Goal: Information Seeking & Learning: Find contact information

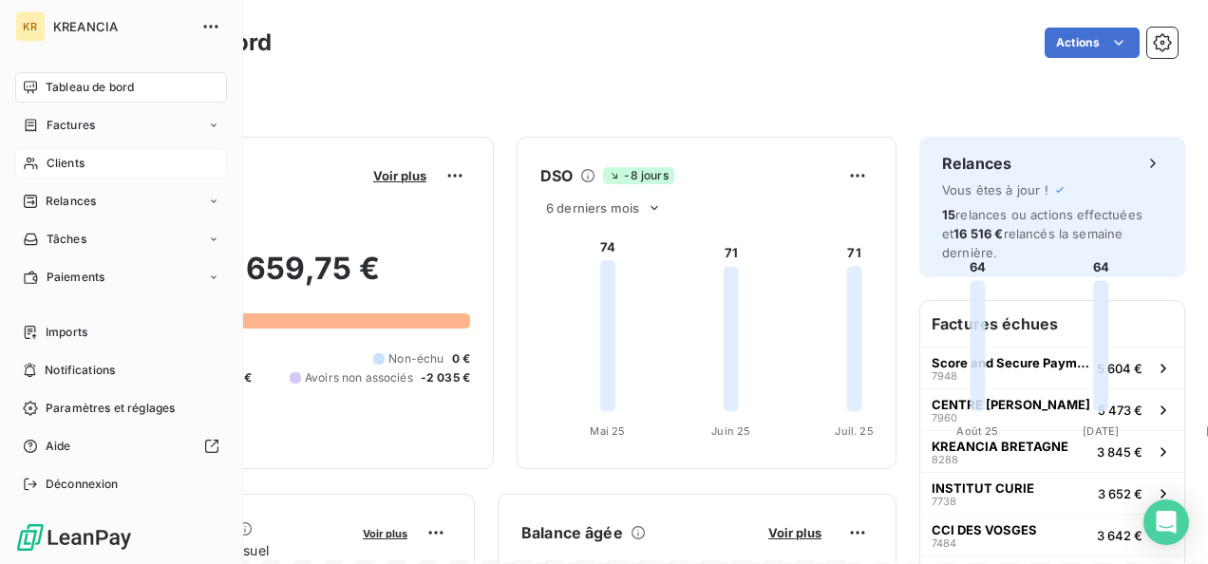
click at [41, 156] on div "Clients" at bounding box center [121, 163] width 212 height 30
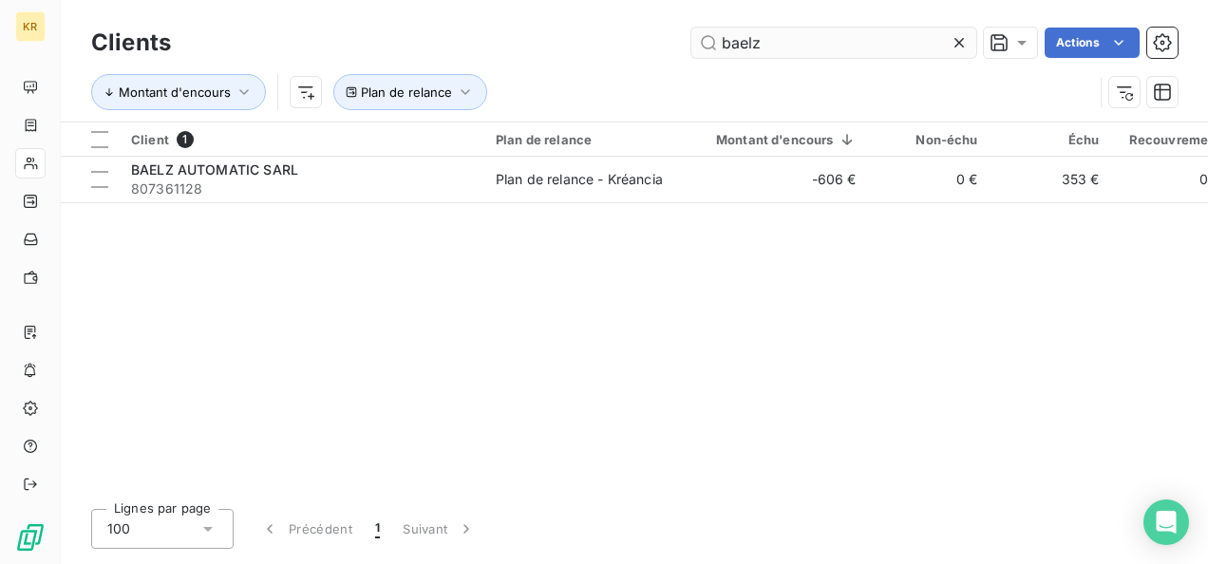
click at [801, 37] on input "baelz" at bounding box center [834, 43] width 285 height 30
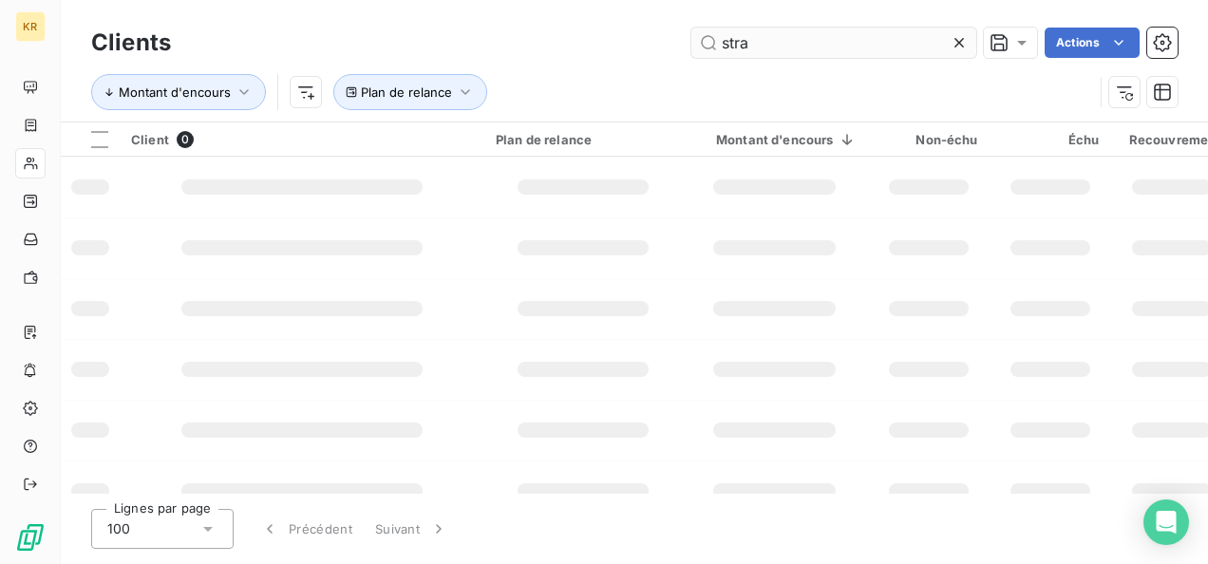
type input "stra"
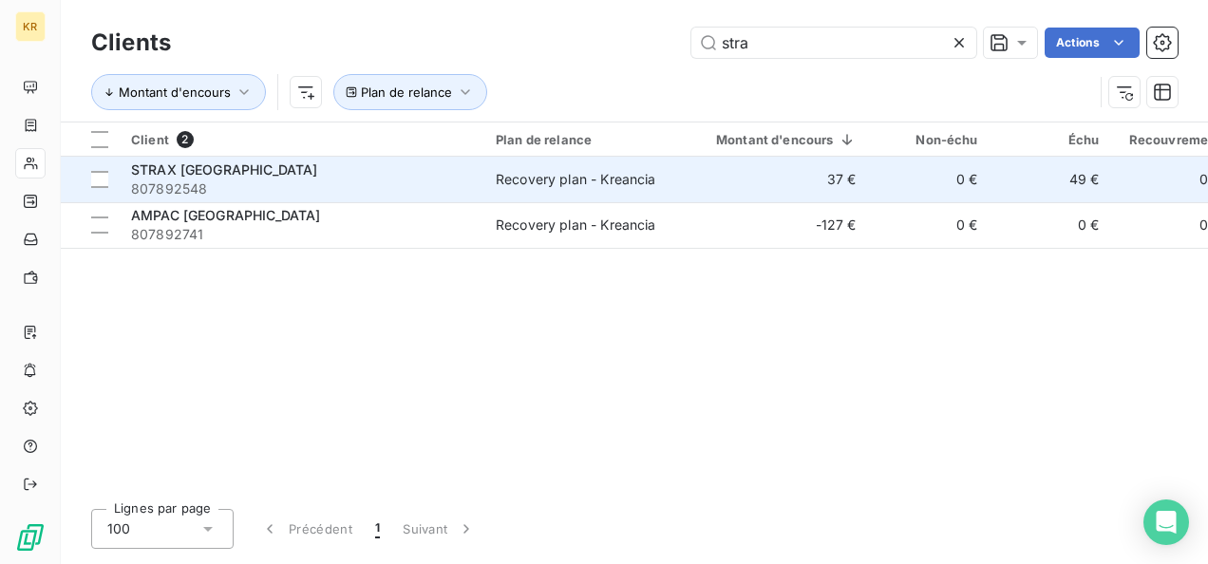
click at [421, 163] on div "STRAX [GEOGRAPHIC_DATA]" at bounding box center [302, 170] width 342 height 19
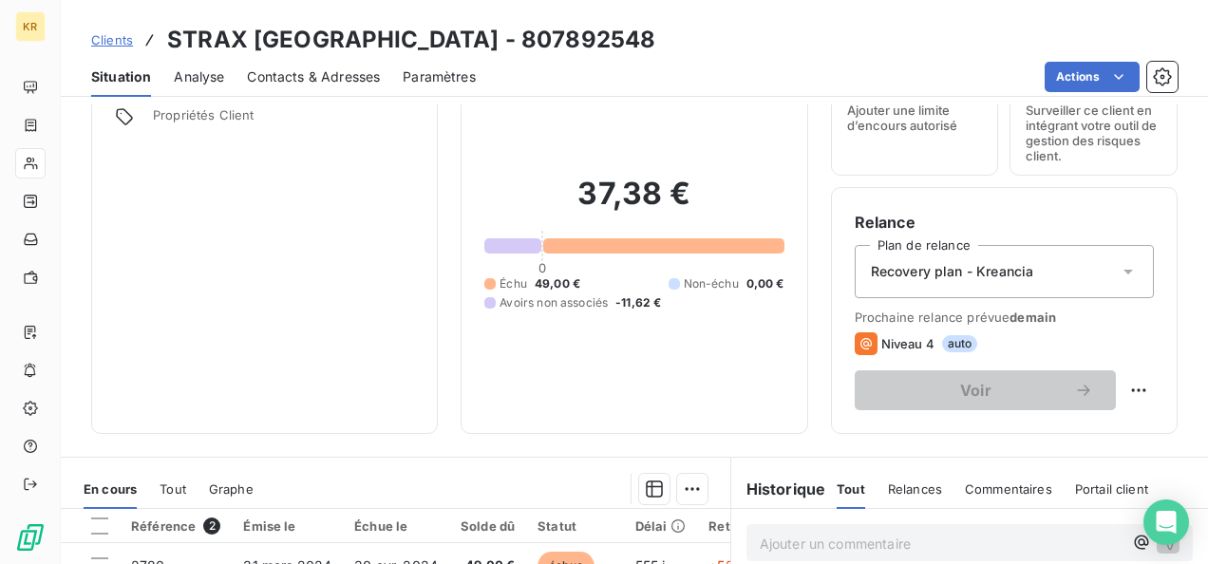
scroll to position [252, 0]
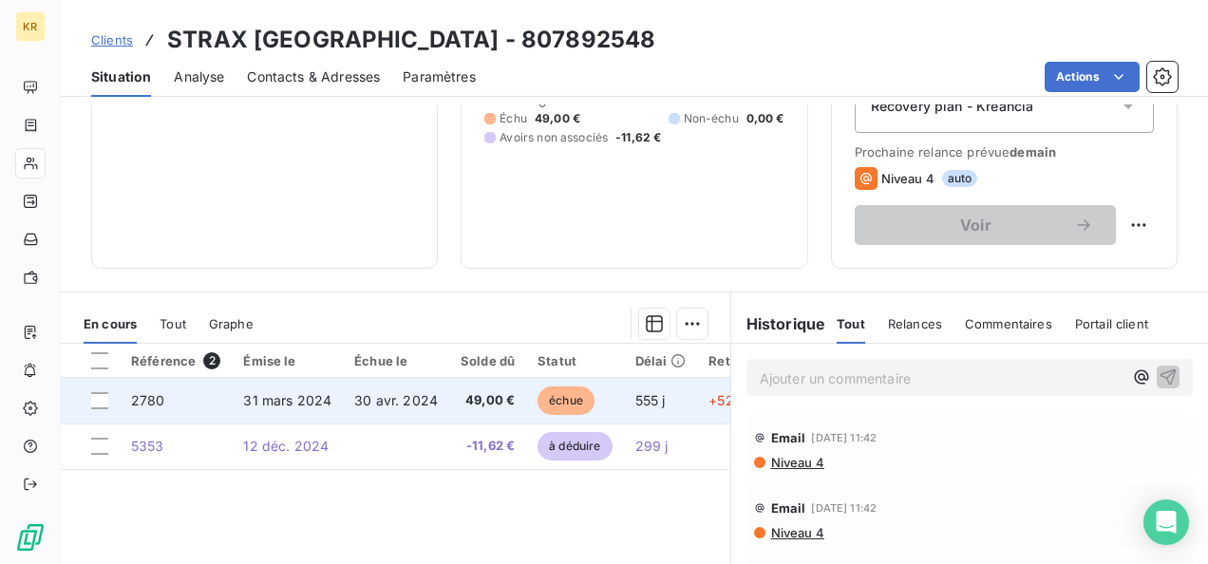
click at [449, 401] on td "49,00 €" at bounding box center [487, 401] width 77 height 46
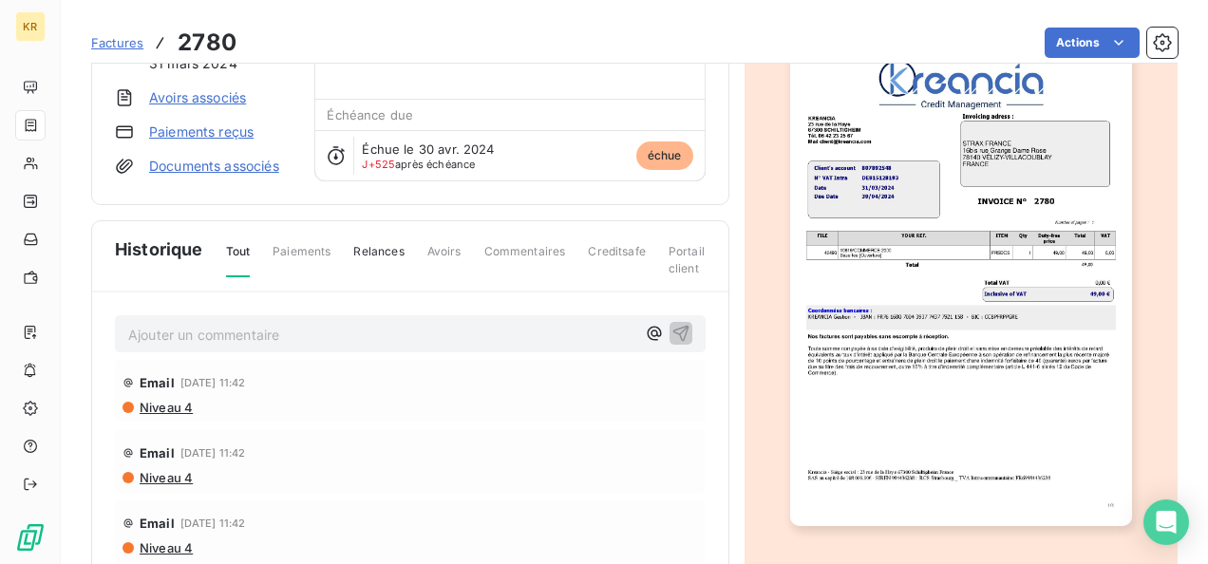
scroll to position [171, 0]
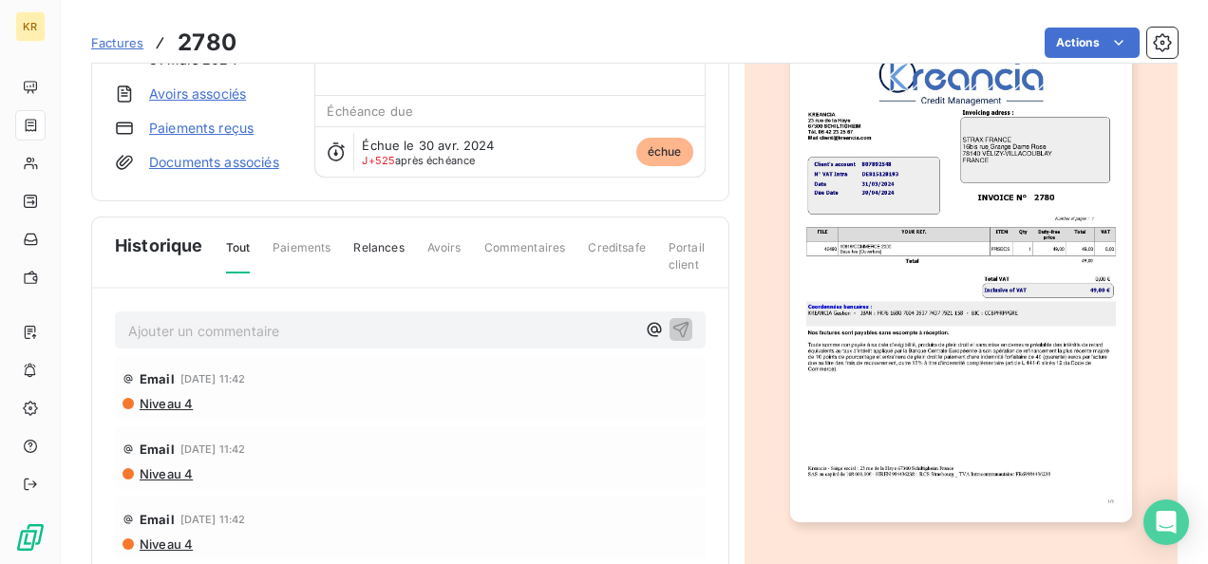
click at [945, 316] on img "button" at bounding box center [961, 282] width 342 height 484
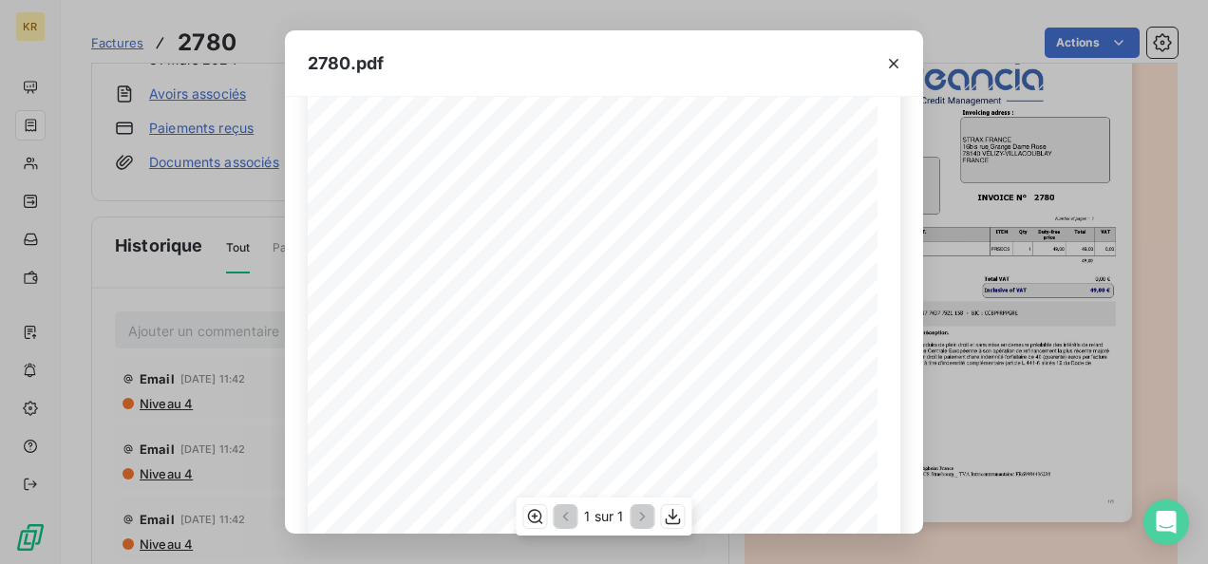
scroll to position [390, 0]
click at [672, 514] on icon "button" at bounding box center [673, 516] width 19 height 19
click at [897, 67] on icon "button" at bounding box center [893, 63] width 19 height 19
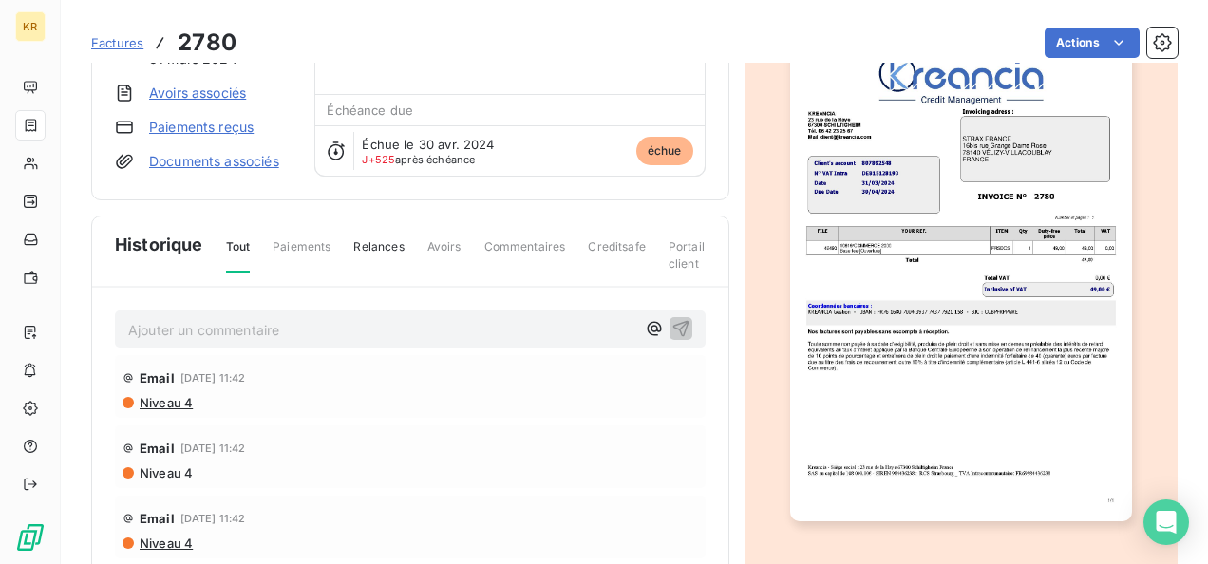
scroll to position [0, 0]
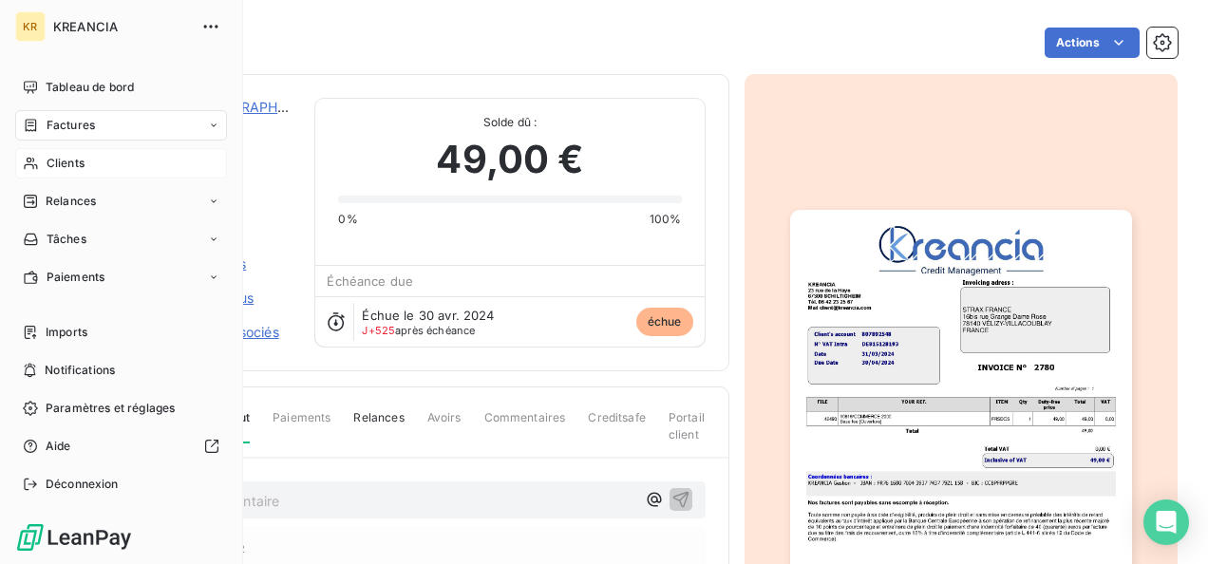
click at [37, 164] on icon at bounding box center [31, 163] width 16 height 15
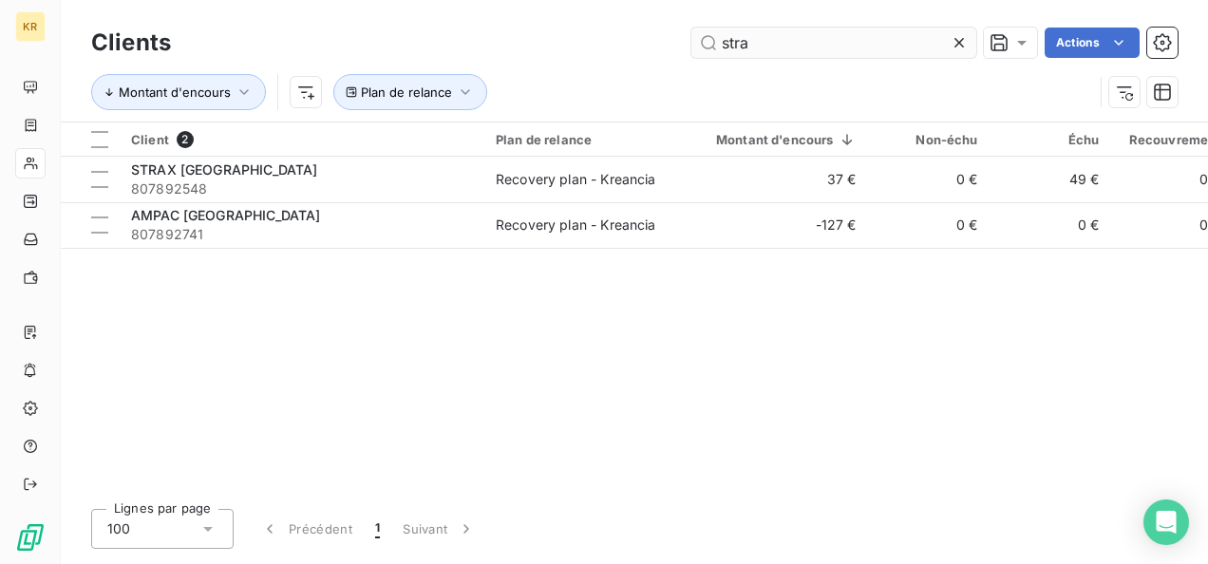
click at [806, 51] on input "stra" at bounding box center [834, 43] width 285 height 30
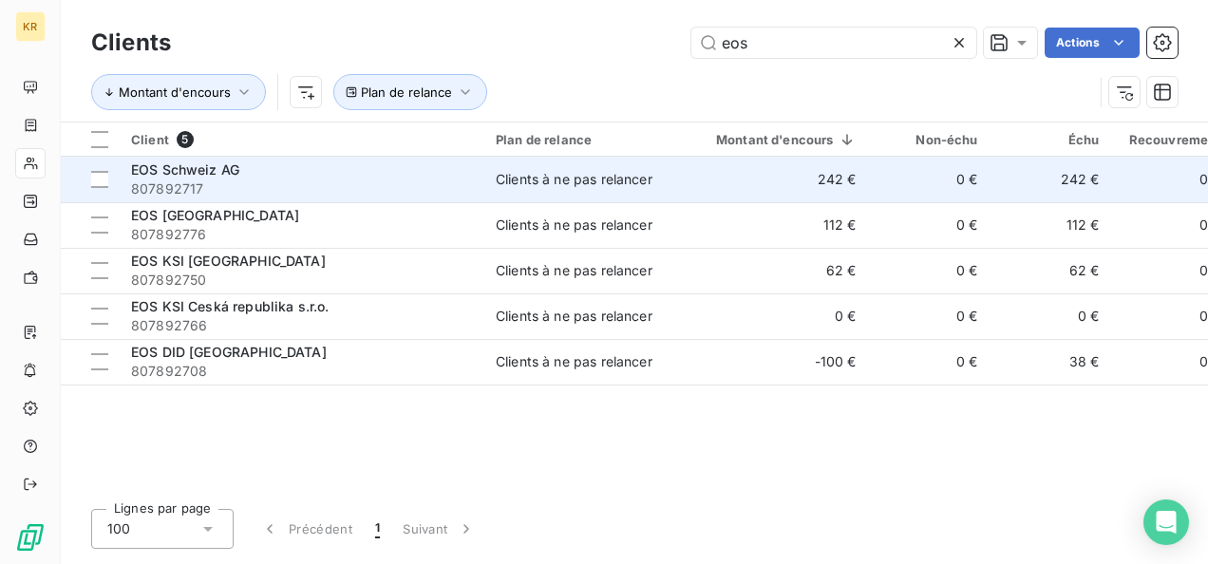
type input "eos"
click at [369, 189] on span "807892717" at bounding box center [302, 189] width 342 height 19
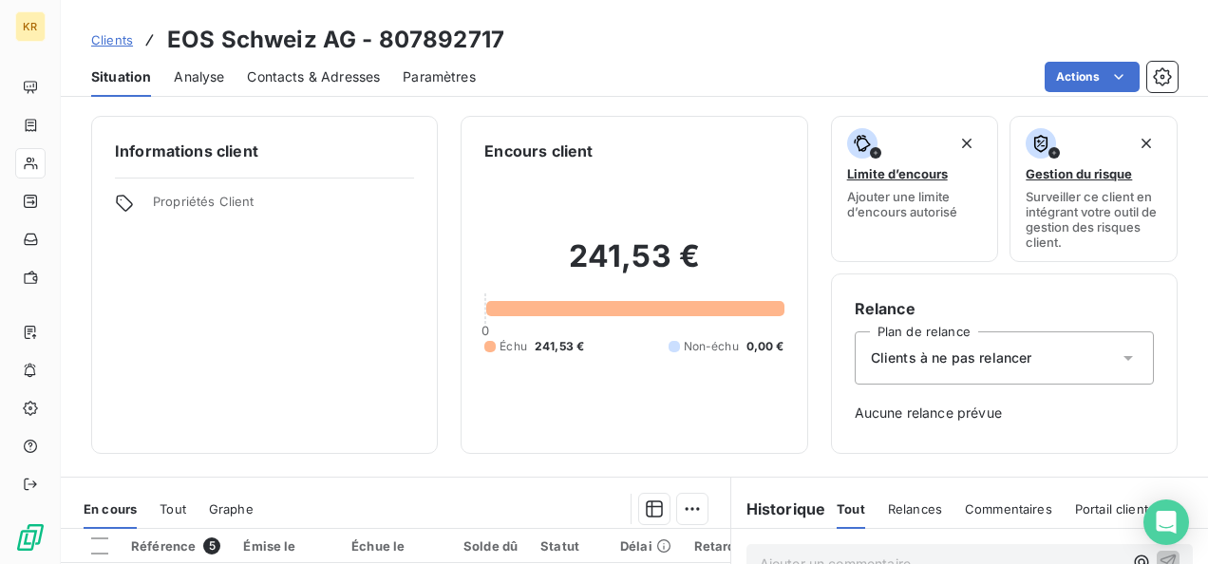
scroll to position [386, 0]
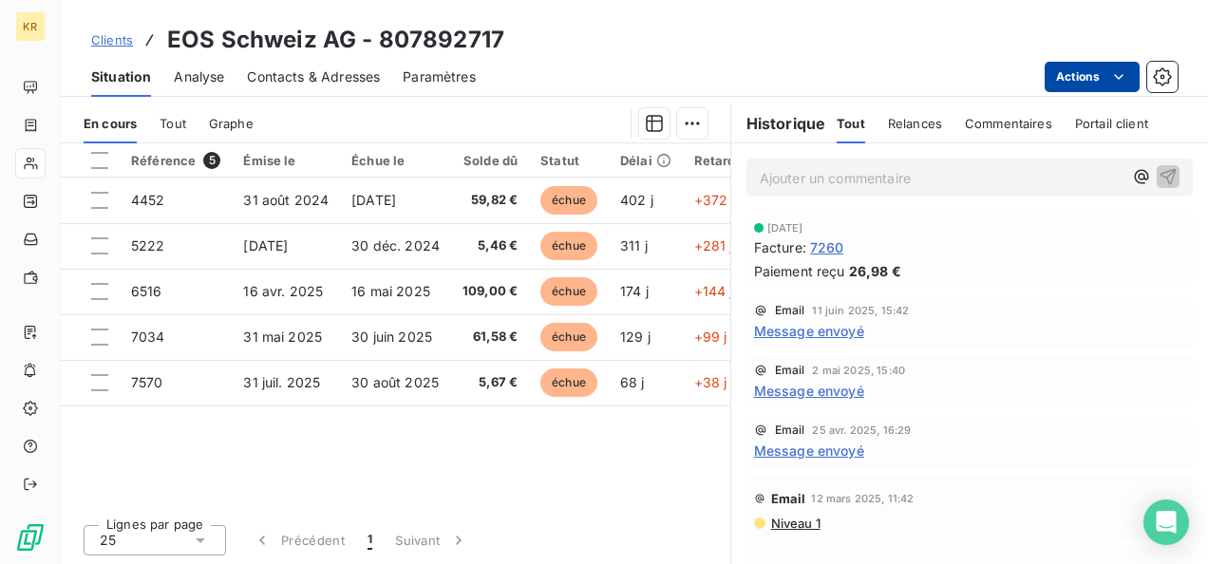
click at [1109, 86] on html "KR Clients EOS Schweiz AG - 807892717 Situation Analyse Contacts & Adresses Par…" at bounding box center [604, 282] width 1208 height 564
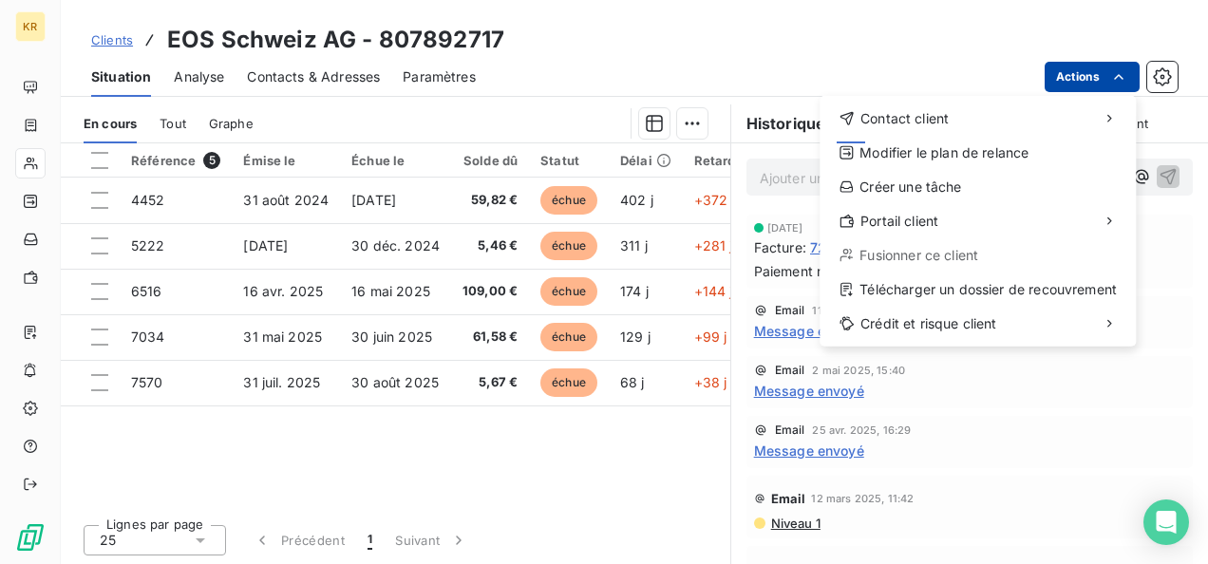
click at [1109, 86] on html "KR Clients EOS Schweiz AG - 807892717 Situation Analyse Contacts & Adresses Par…" at bounding box center [604, 282] width 1208 height 564
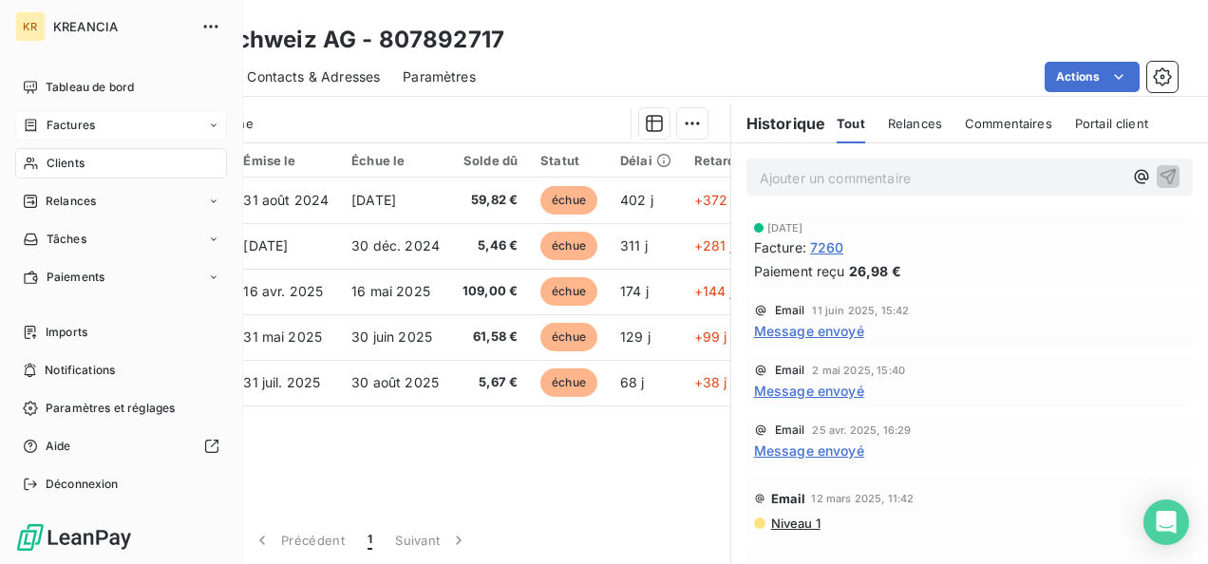
click at [42, 123] on div "Factures" at bounding box center [59, 125] width 72 height 17
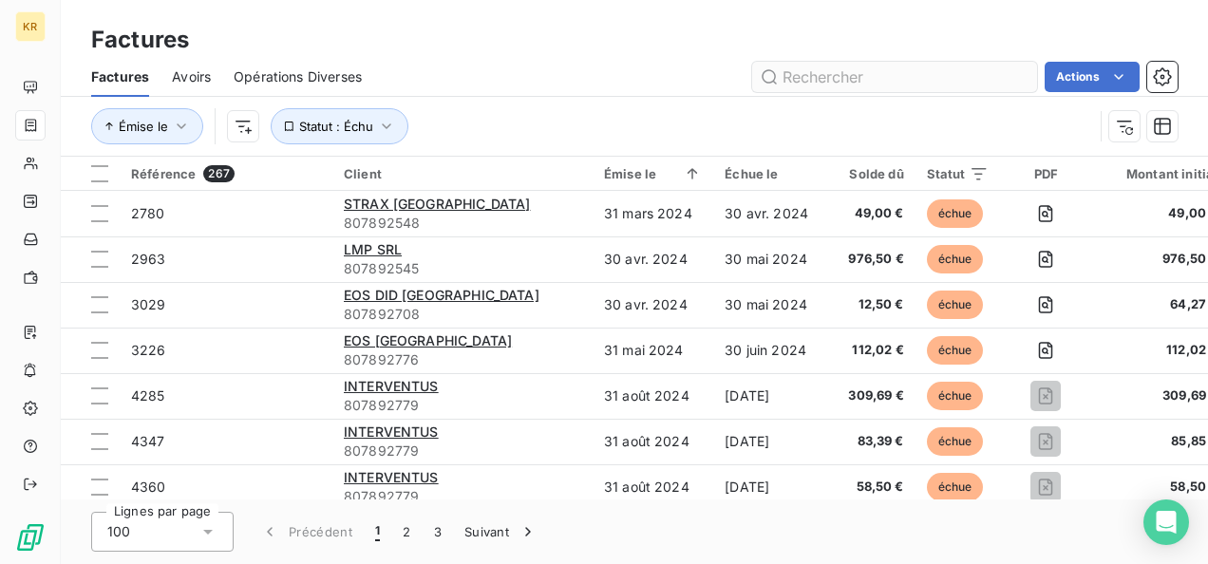
click at [881, 81] on input "text" at bounding box center [894, 77] width 285 height 30
click at [881, 81] on input "eos" at bounding box center [894, 77] width 285 height 30
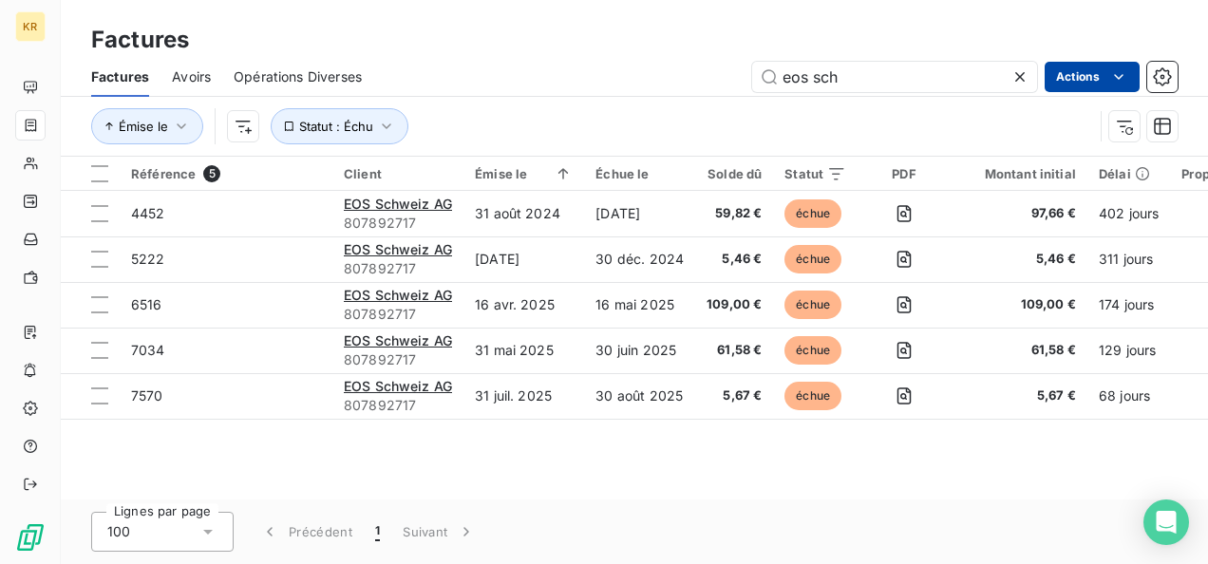
type input "eos sch"
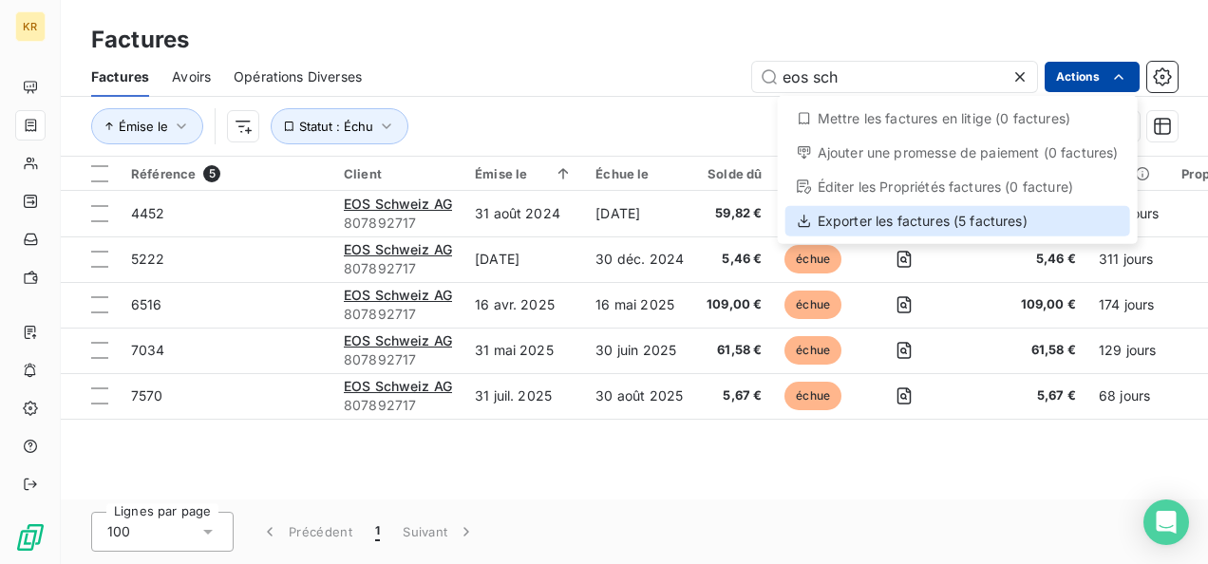
click at [870, 224] on div "Exporter les factures (5 factures)" at bounding box center [958, 221] width 345 height 30
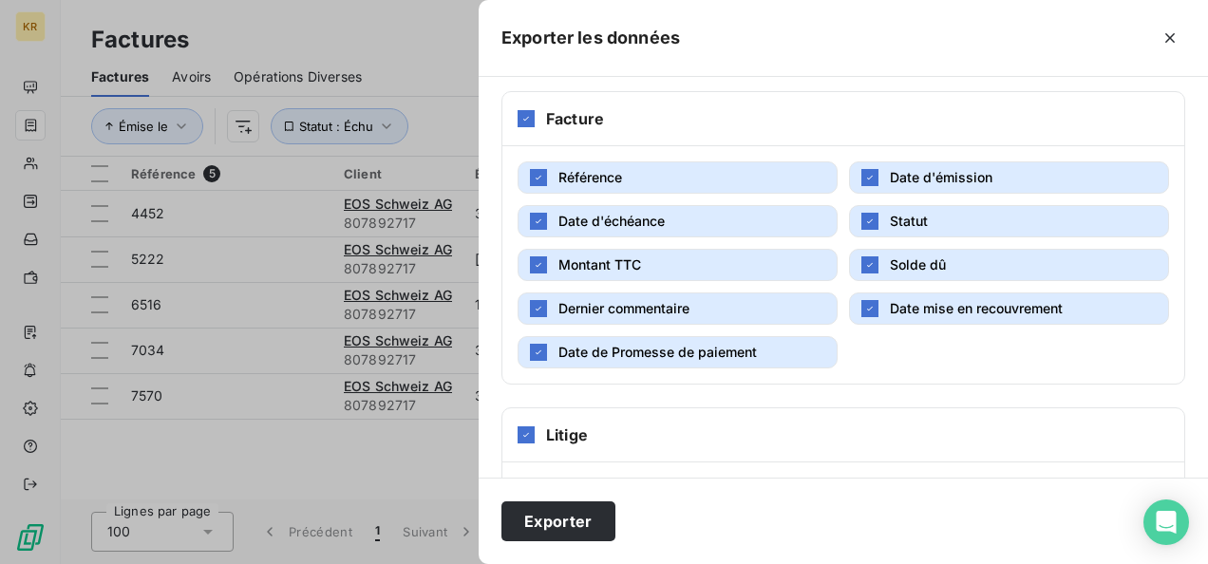
scroll to position [426, 0]
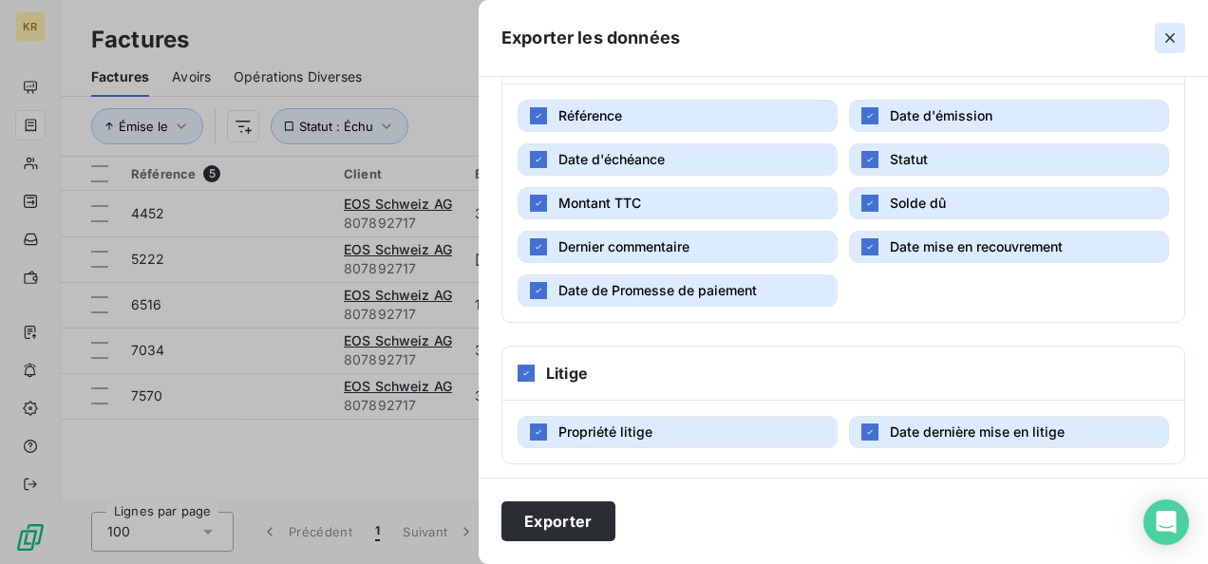
click at [1174, 28] on icon "button" at bounding box center [1170, 37] width 19 height 19
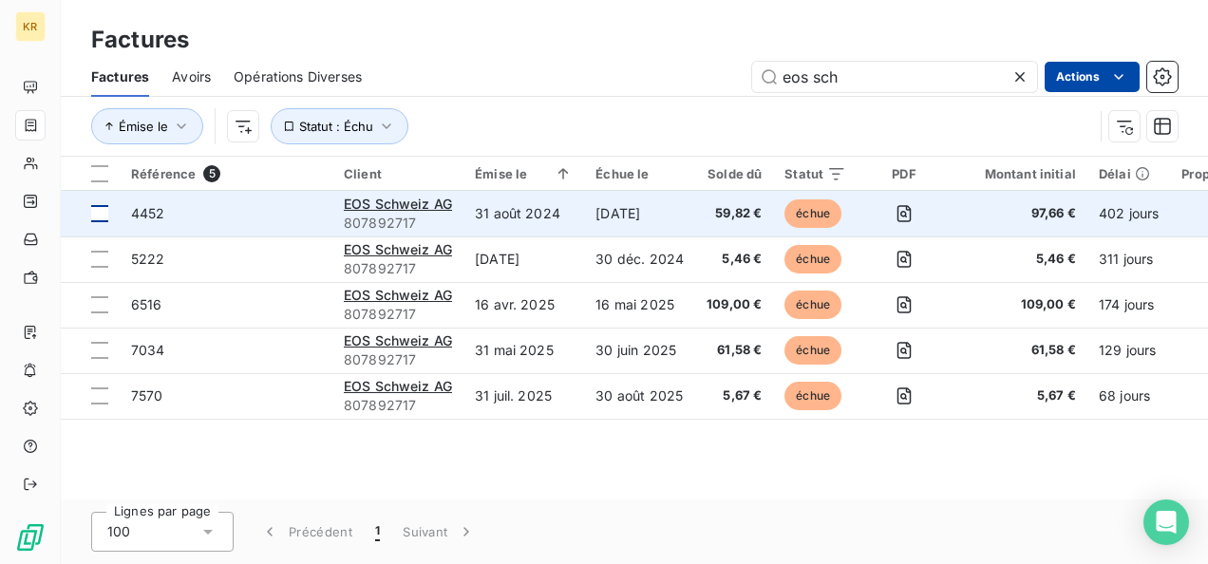
click at [99, 209] on div at bounding box center [99, 213] width 17 height 17
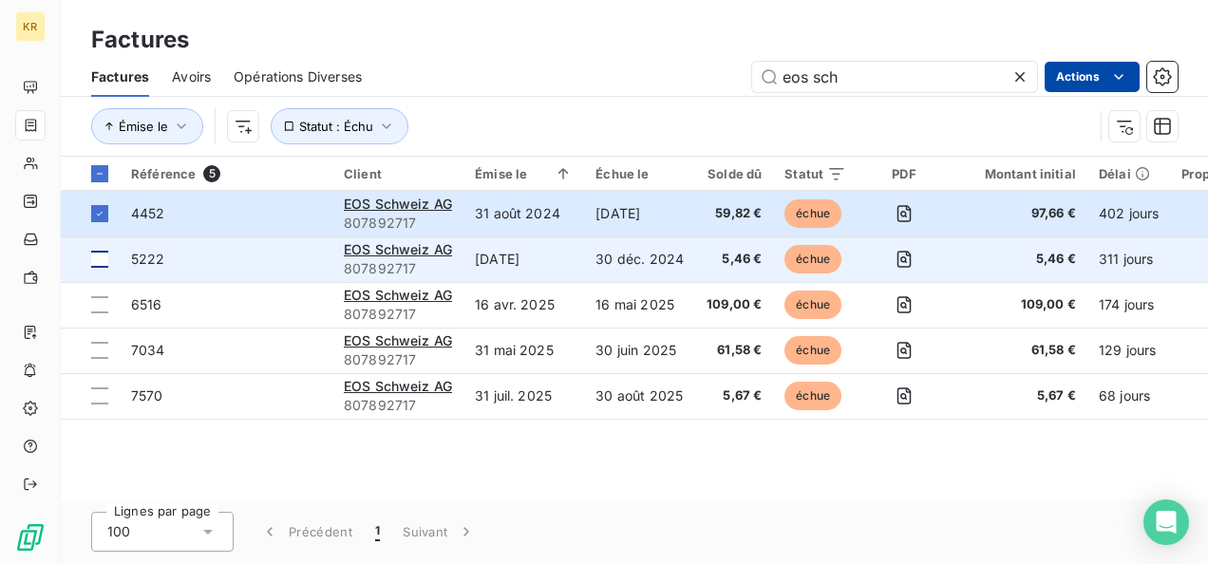
click at [99, 238] on td at bounding box center [90, 260] width 59 height 46
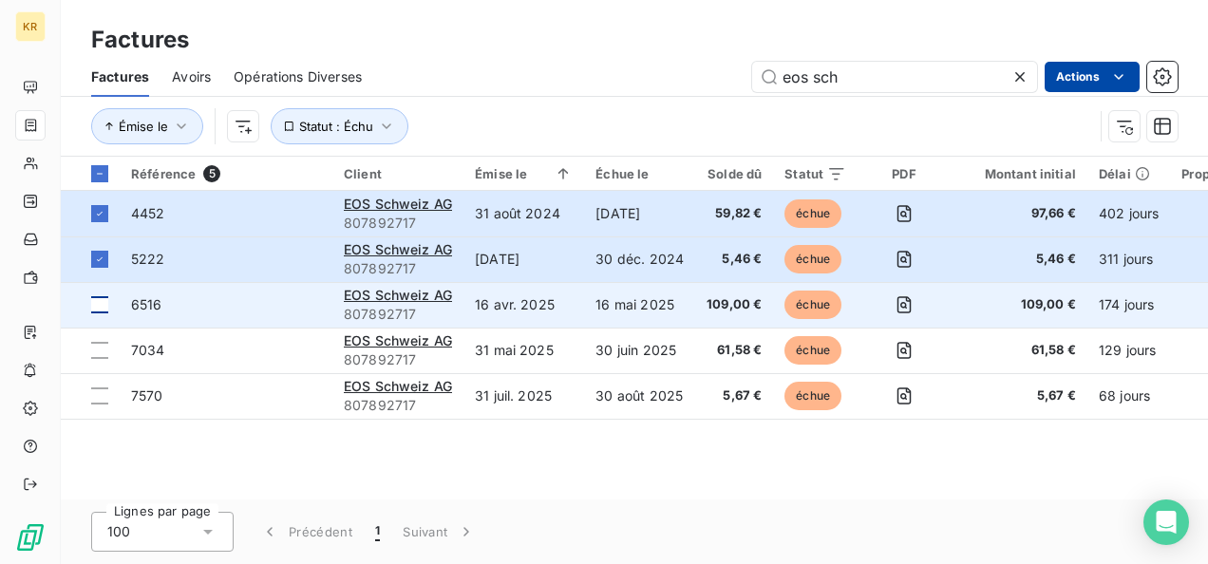
click at [99, 300] on div at bounding box center [99, 304] width 17 height 17
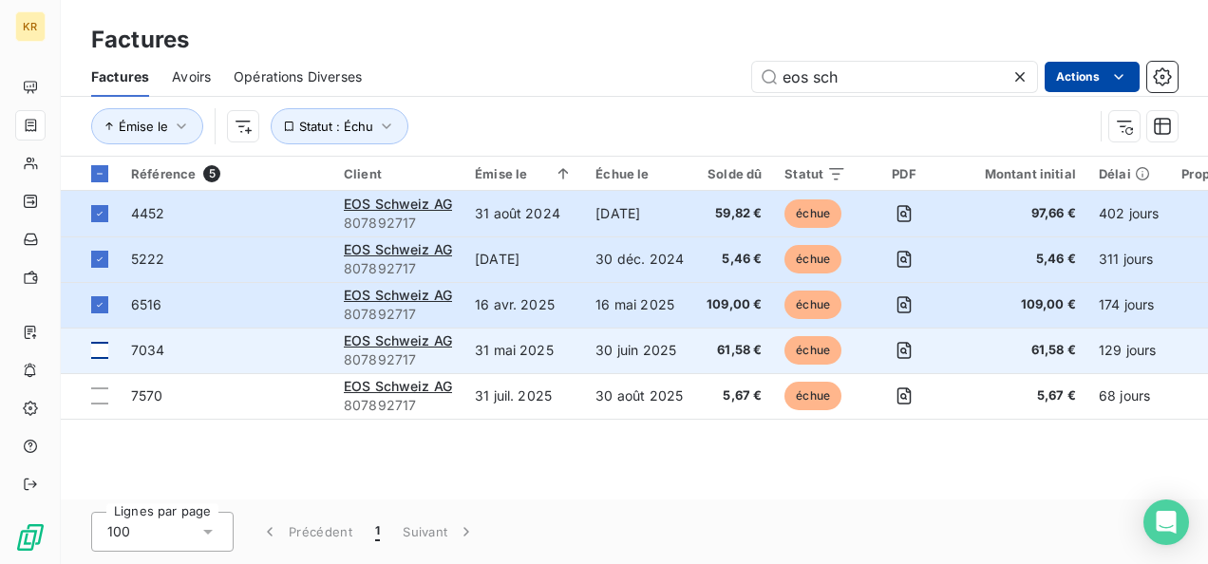
click at [103, 347] on div at bounding box center [99, 350] width 17 height 17
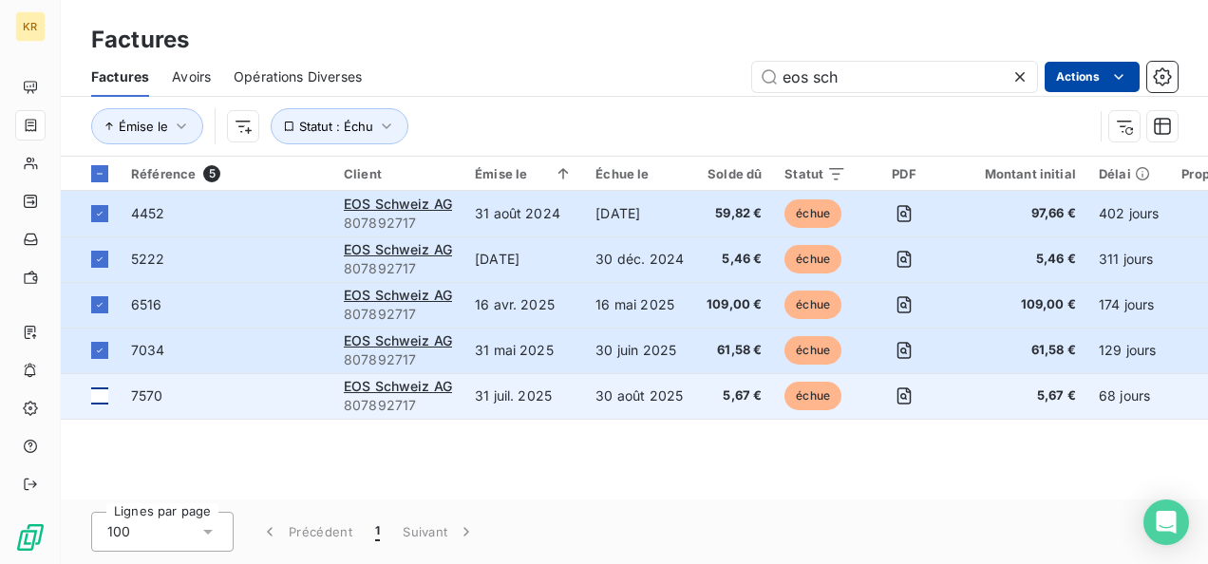
click at [104, 386] on td at bounding box center [90, 396] width 59 height 46
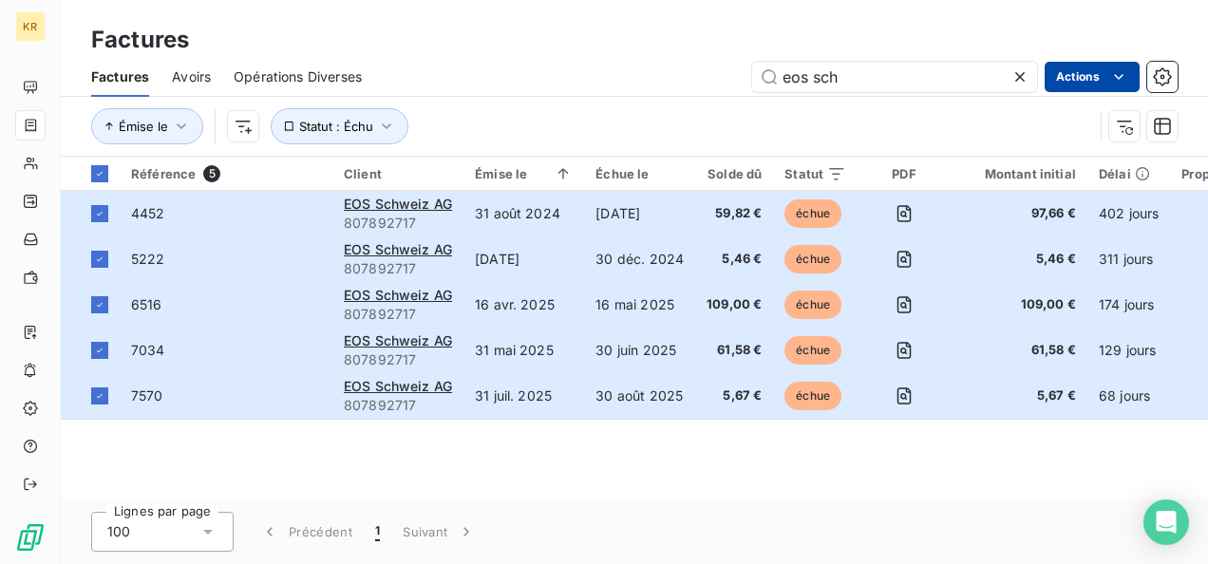
click at [1130, 76] on html "KR Factures Factures Avoirs Opérations Diverses eos sch Actions Émise le Statut…" at bounding box center [604, 282] width 1208 height 564
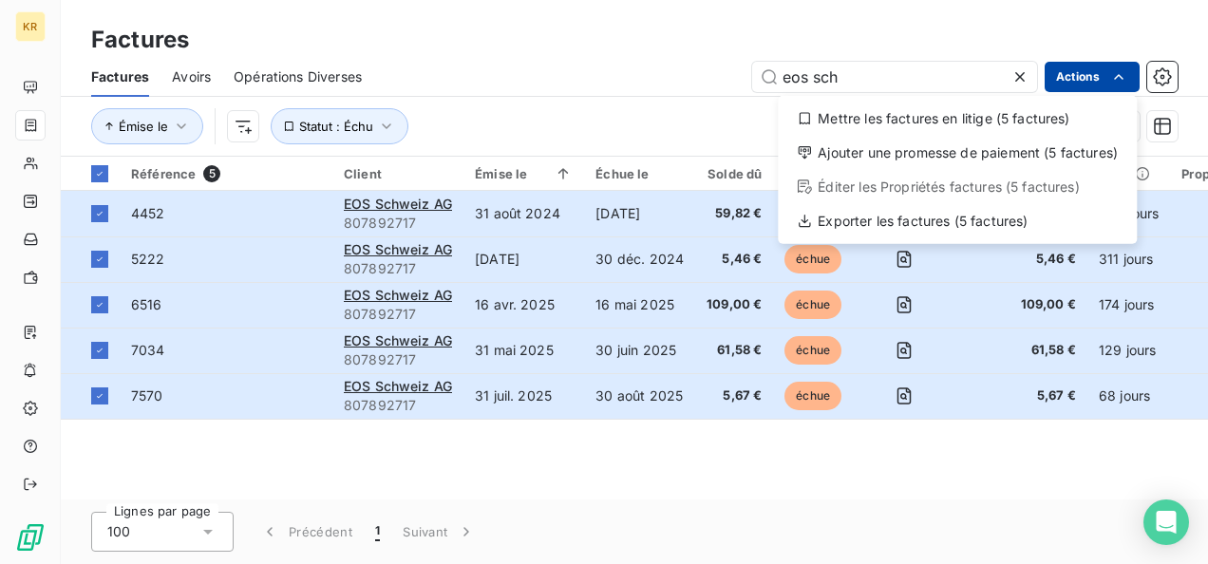
click at [1130, 76] on html "KR Factures Factures Avoirs Opérations Diverses eos sch Actions Mettre les fact…" at bounding box center [604, 282] width 1208 height 564
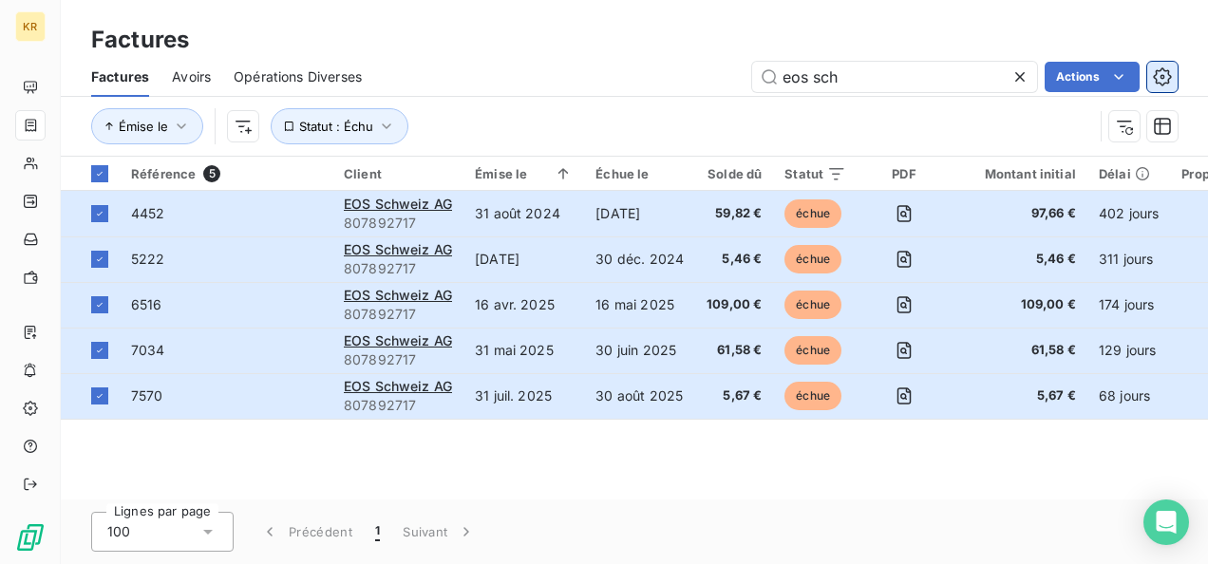
click at [1166, 80] on icon "button" at bounding box center [1162, 76] width 19 height 19
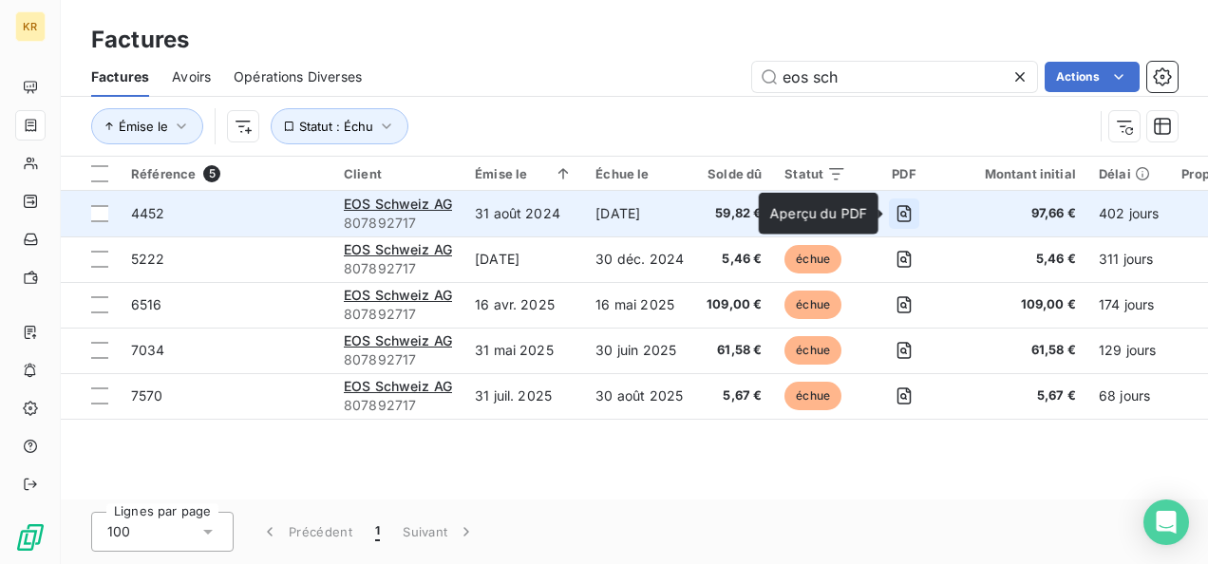
click at [903, 218] on icon "button" at bounding box center [904, 213] width 19 height 19
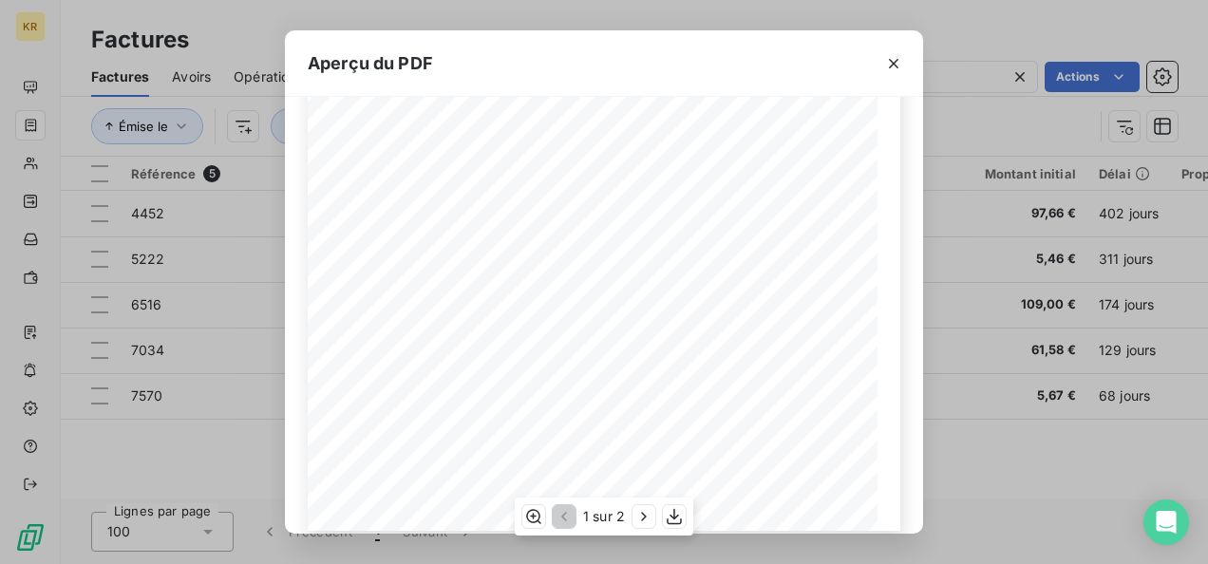
scroll to position [413, 0]
click at [678, 516] on icon "button" at bounding box center [674, 517] width 15 height 16
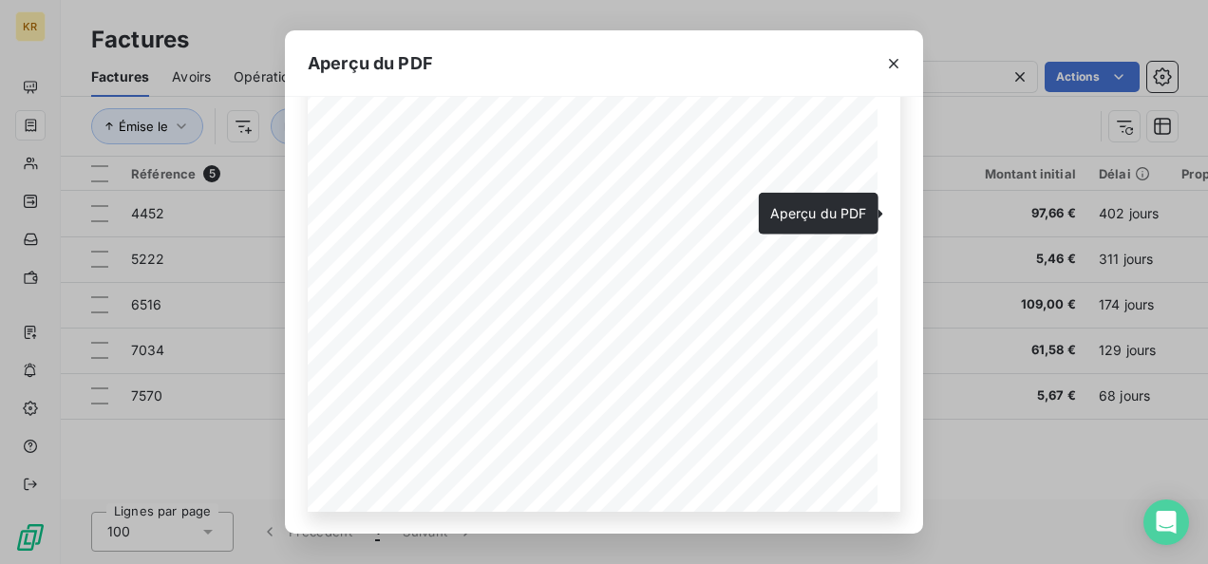
click at [750, 22] on div "Aperçu du PDF 4452 807892717 EOS Schweiz AG [STREET_ADDRESS] [DATE] Total Duty-…" at bounding box center [604, 282] width 1208 height 564
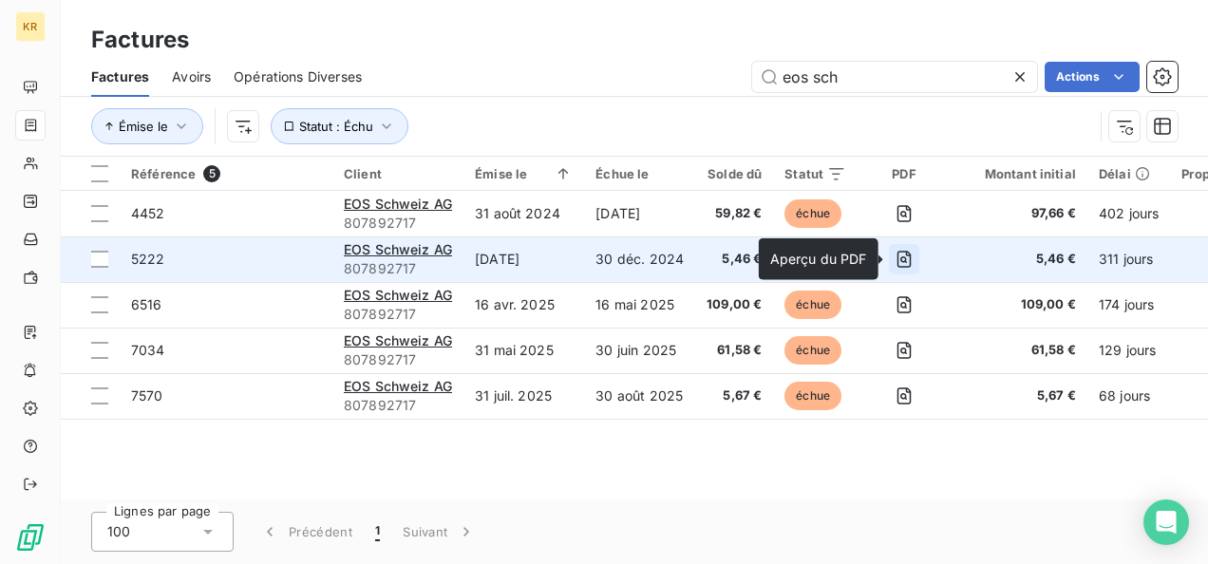
click at [902, 256] on icon "button" at bounding box center [904, 259] width 19 height 19
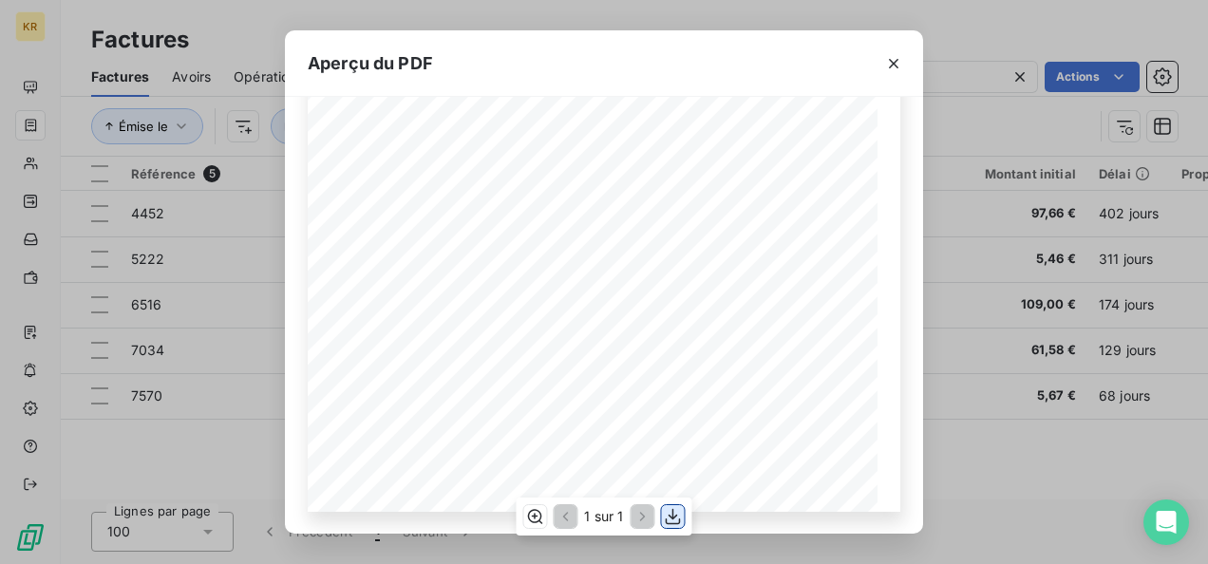
click at [665, 516] on icon "button" at bounding box center [673, 516] width 19 height 19
click at [747, 10] on div "Aperçu du PDF 5222 807892717 EOS Schweiz AG [STREET_ADDRESS] [DATE] Total Duty-…" at bounding box center [604, 282] width 1208 height 564
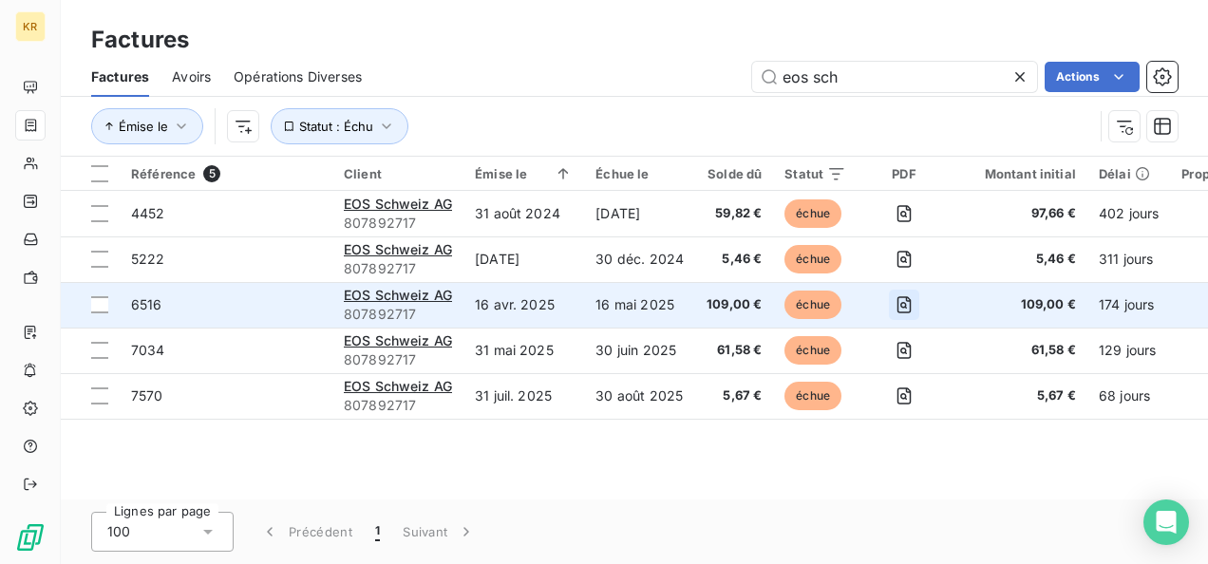
click at [901, 305] on icon "button" at bounding box center [904, 304] width 19 height 19
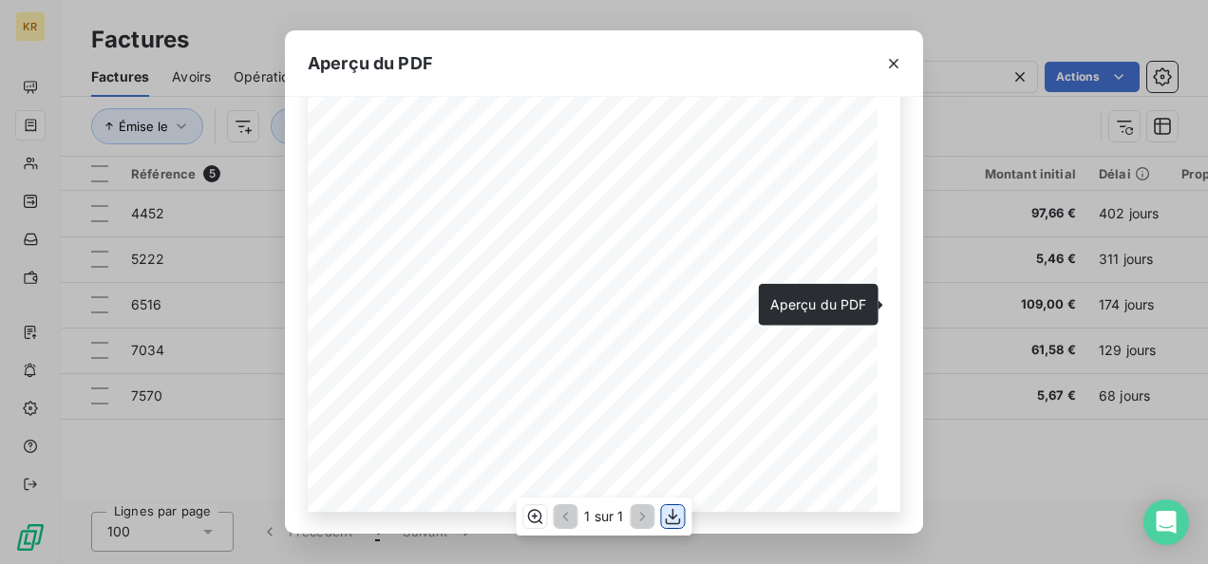
click at [675, 518] on icon "button" at bounding box center [673, 516] width 19 height 19
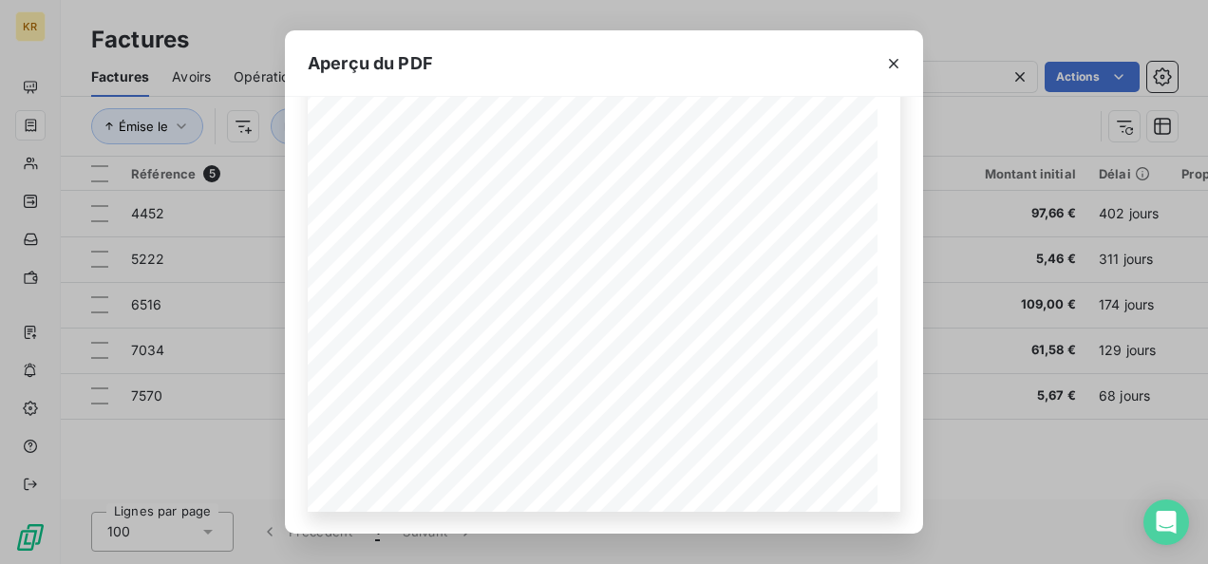
click at [689, 0] on div "Aperçu du PDF 6516 807892717 EOS Schweiz AG [STREET_ADDRESS] [DATE] Total Duty-…" at bounding box center [604, 282] width 1208 height 564
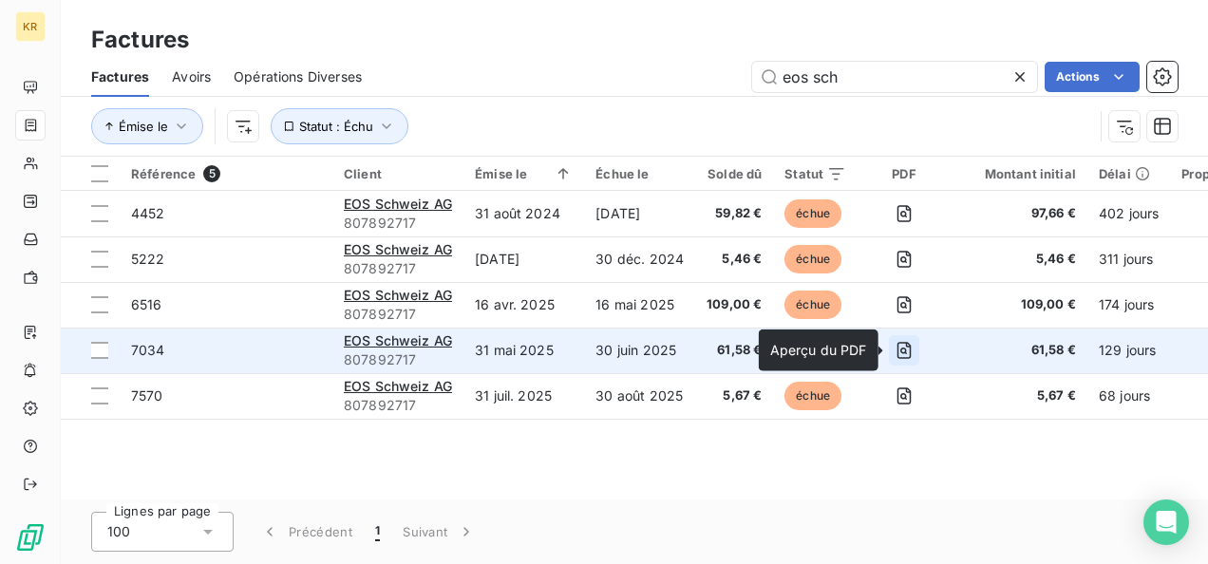
click at [908, 353] on icon "button" at bounding box center [904, 350] width 19 height 19
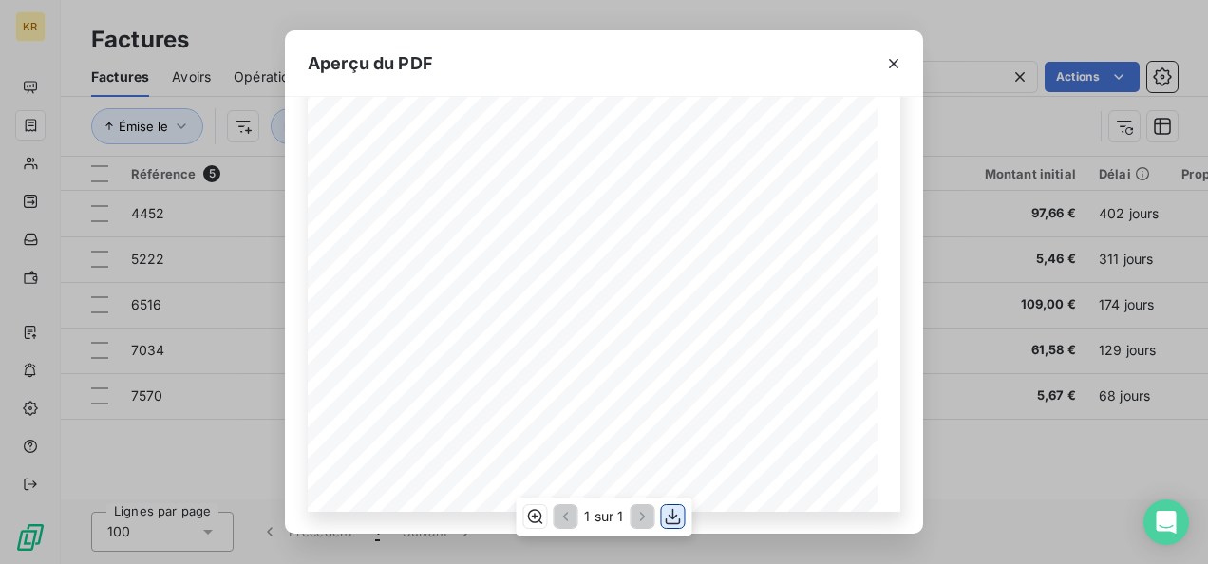
click at [669, 513] on icon "button" at bounding box center [673, 516] width 19 height 19
click at [686, 26] on div "Aperçu du PDF 7034 807892717 EOS Schweiz AG [STREET_ADDRESS] [DATE] Total Duty-…" at bounding box center [604, 282] width 1208 height 564
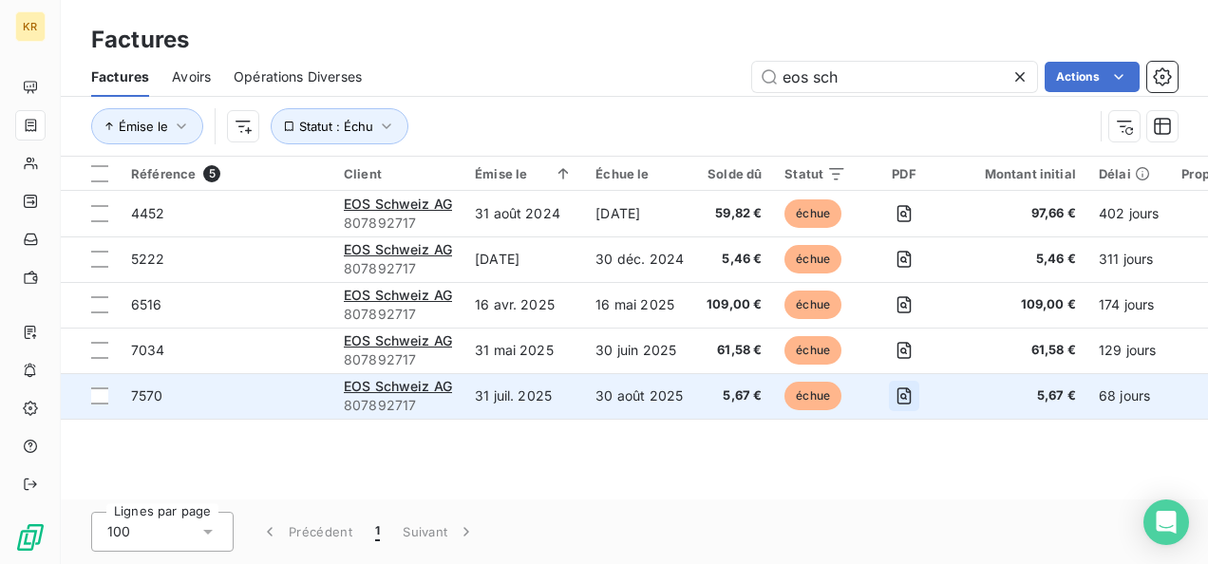
click at [898, 395] on icon "button" at bounding box center [905, 396] width 14 height 17
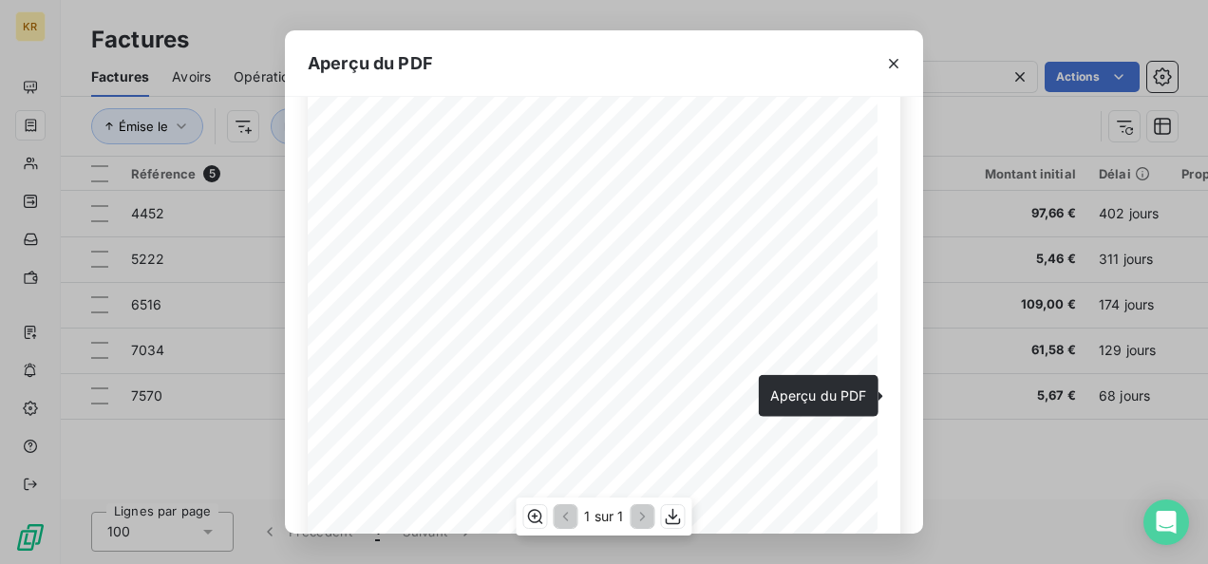
scroll to position [365, 0]
click at [673, 516] on icon "button" at bounding box center [673, 517] width 15 height 16
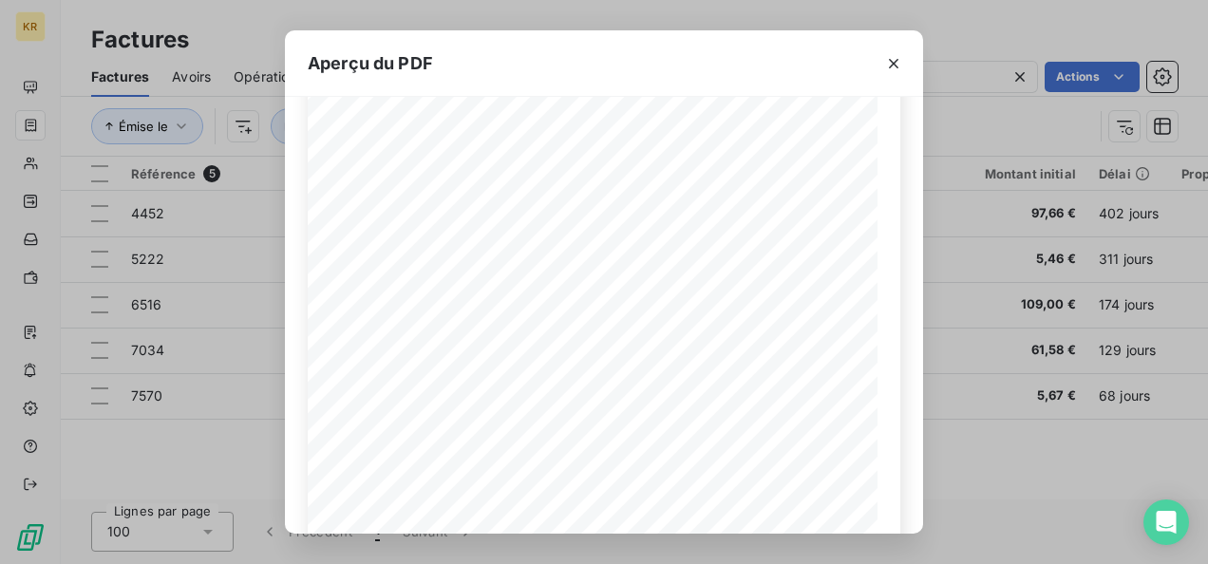
click at [247, 431] on div "Aperçu du PDF 7570 807892717 EOS Schweiz AG [STREET_ADDRESS] [DATE] Total Duty-…" at bounding box center [604, 282] width 1208 height 564
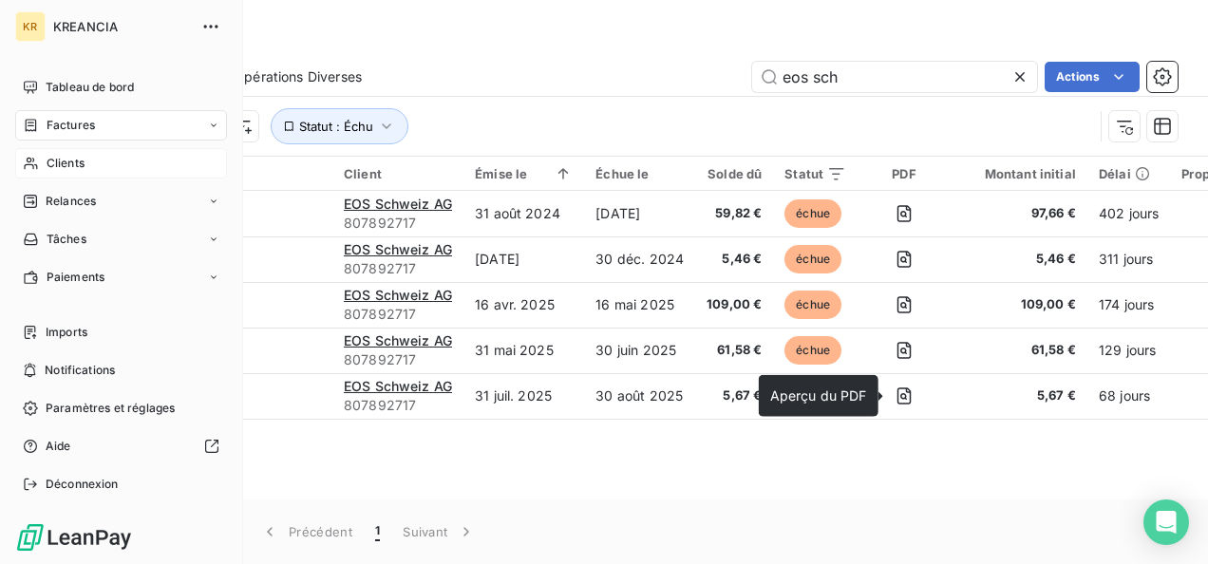
click at [25, 163] on icon at bounding box center [31, 163] width 16 height 15
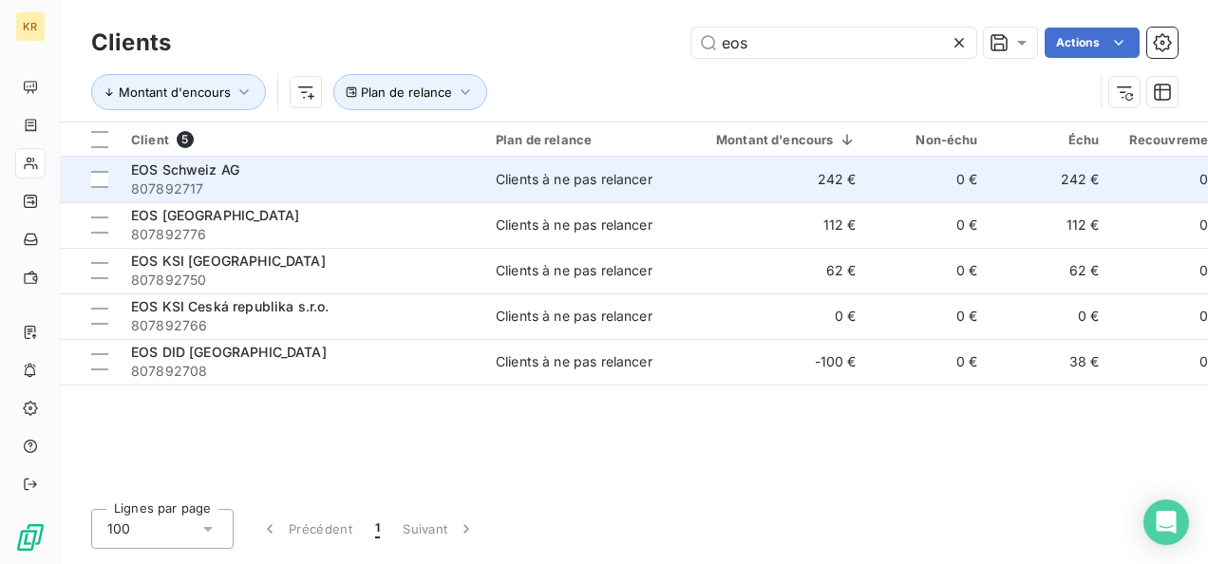
click at [260, 193] on span "807892717" at bounding box center [302, 189] width 342 height 19
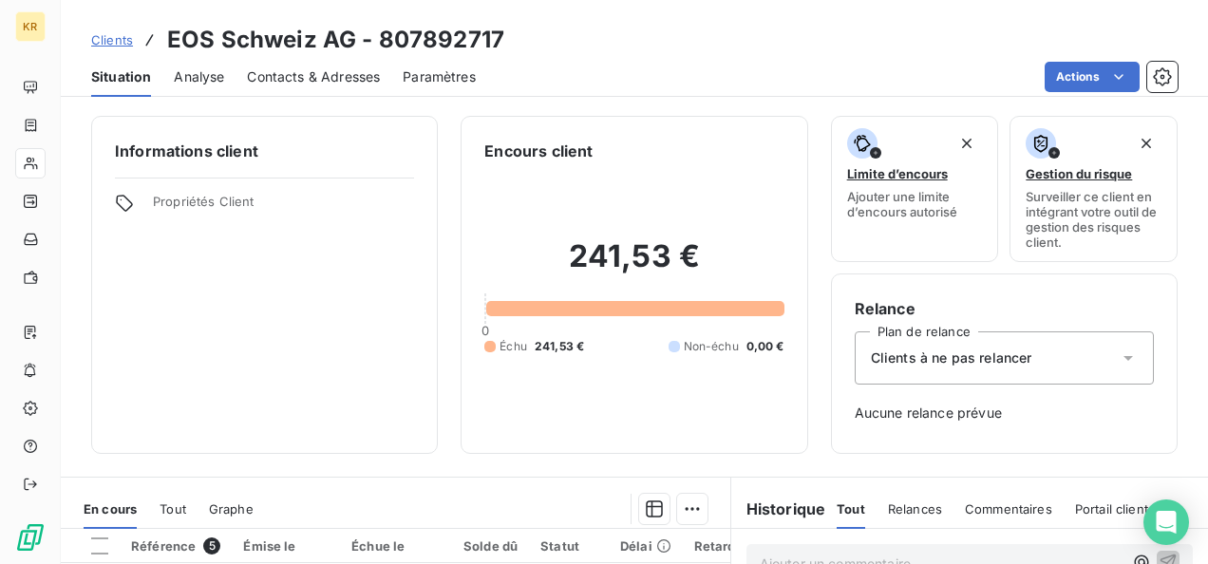
scroll to position [386, 0]
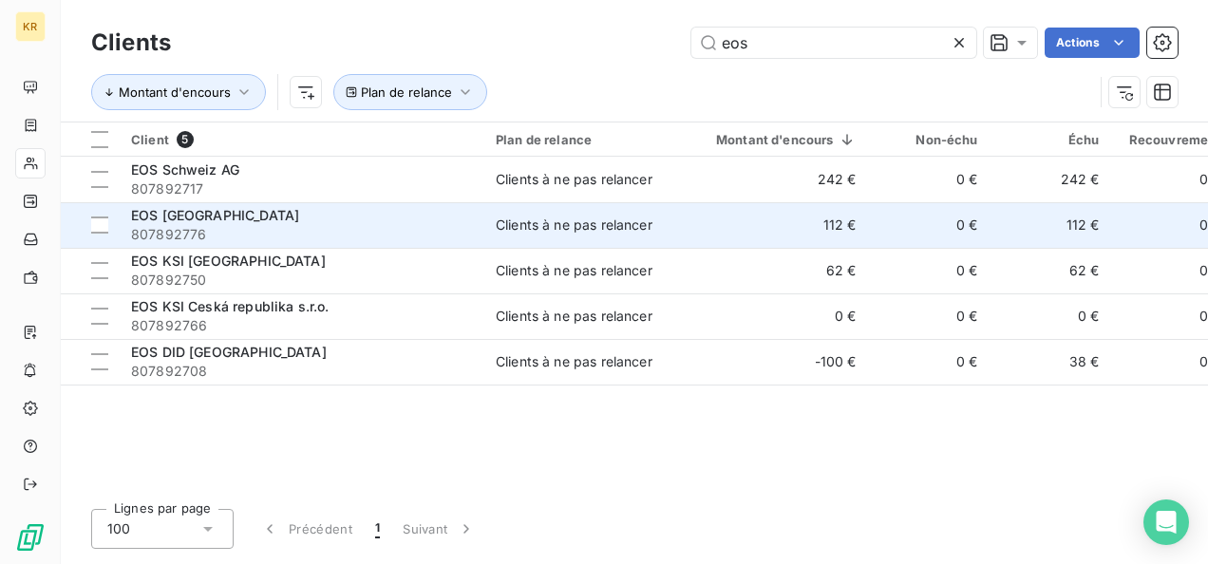
click at [372, 211] on div "EOS [GEOGRAPHIC_DATA]" at bounding box center [302, 215] width 342 height 19
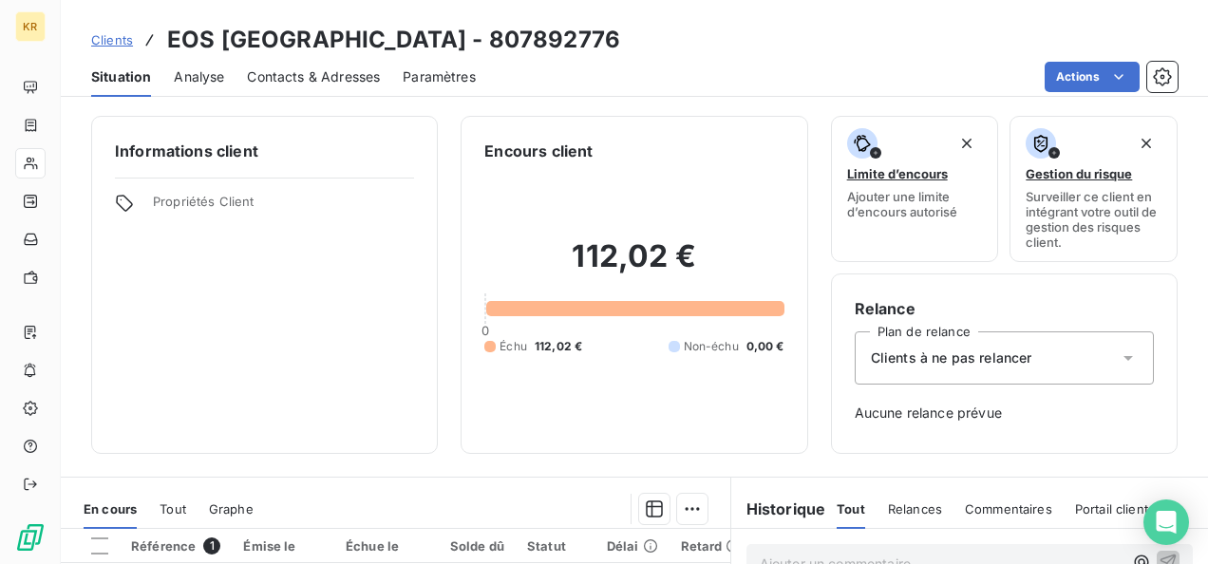
click at [324, 82] on span "Contacts & Adresses" at bounding box center [313, 76] width 133 height 19
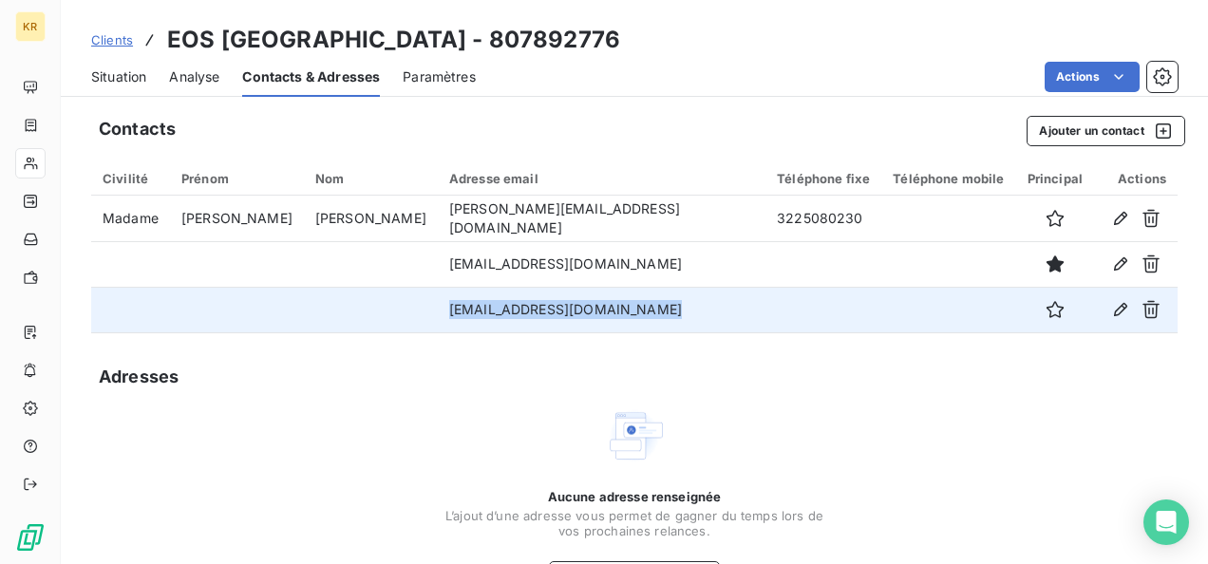
drag, startPoint x: 737, startPoint y: 312, endPoint x: 368, endPoint y: 318, distance: 369.6
click at [368, 318] on tr "[EMAIL_ADDRESS][DOMAIN_NAME]" at bounding box center [634, 310] width 1087 height 46
copy tr "[EMAIL_ADDRESS][DOMAIN_NAME]"
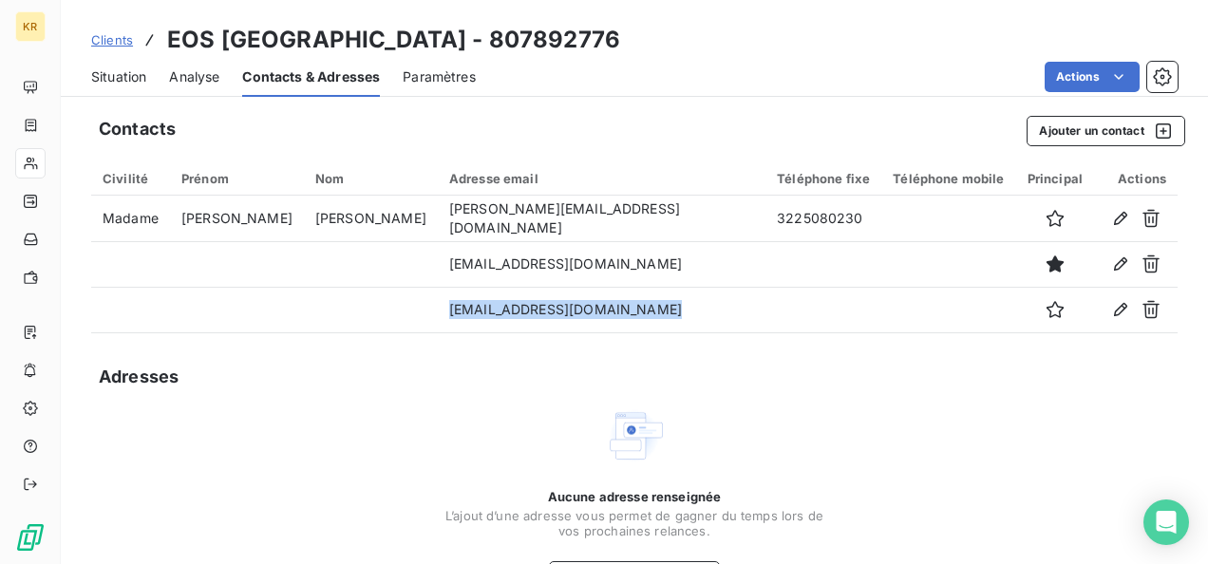
click at [145, 81] on span "Situation" at bounding box center [118, 76] width 55 height 19
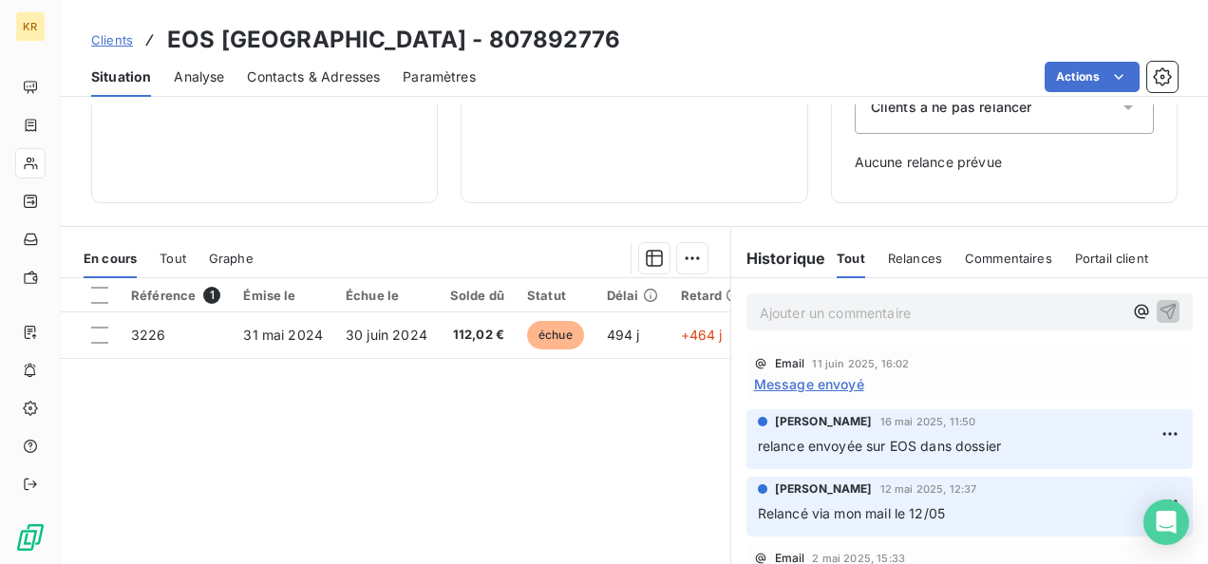
scroll to position [255, 0]
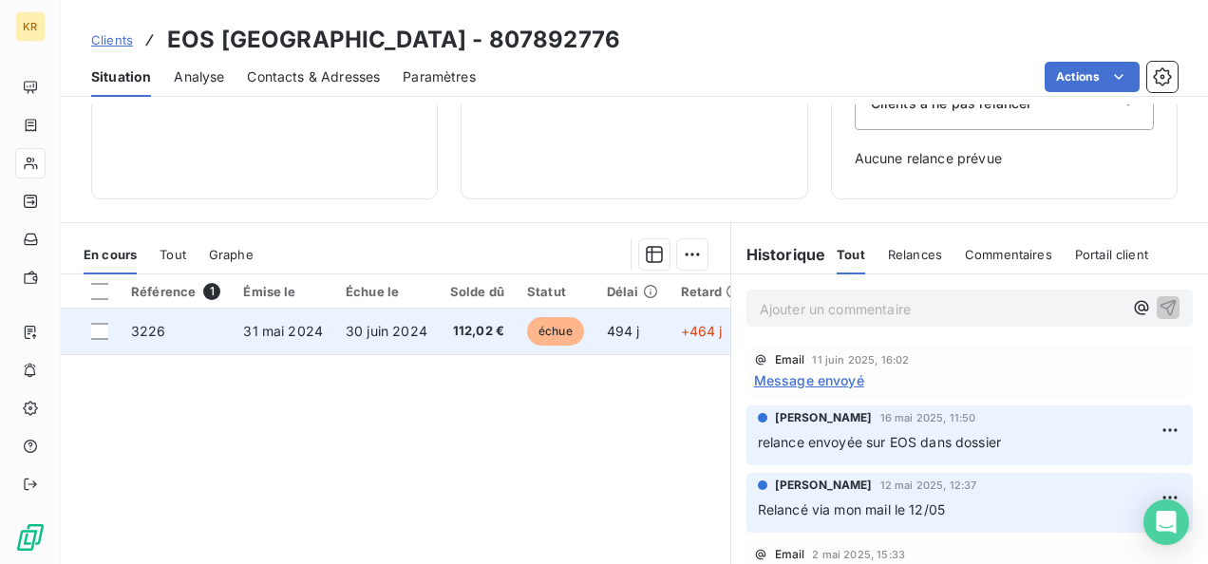
click at [538, 332] on span "échue" at bounding box center [555, 331] width 57 height 28
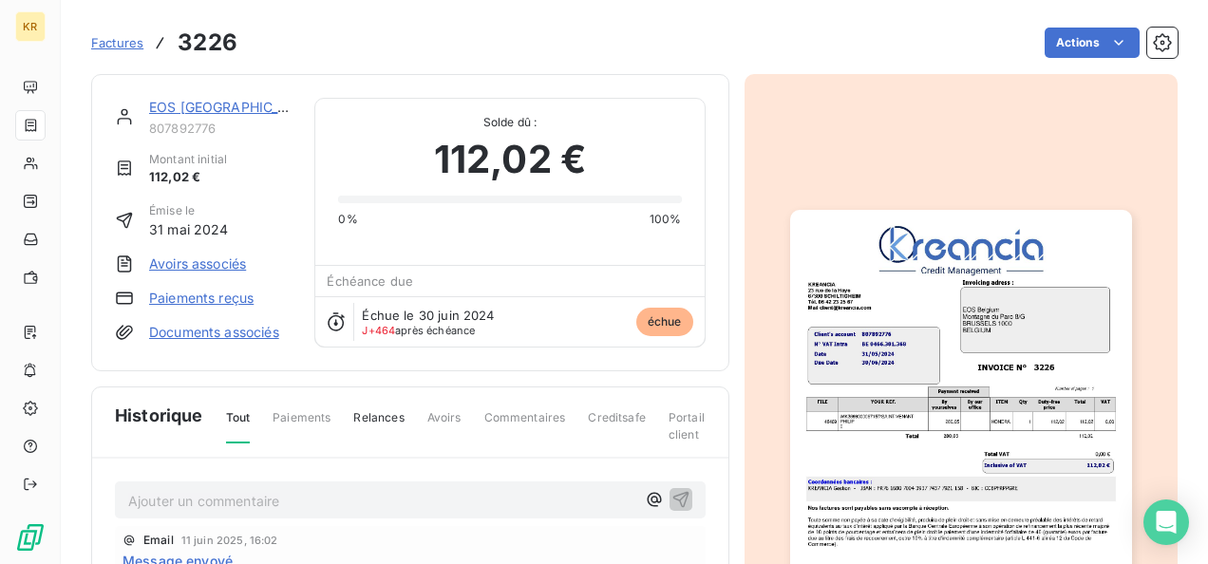
click at [978, 340] on img "button" at bounding box center [961, 452] width 342 height 484
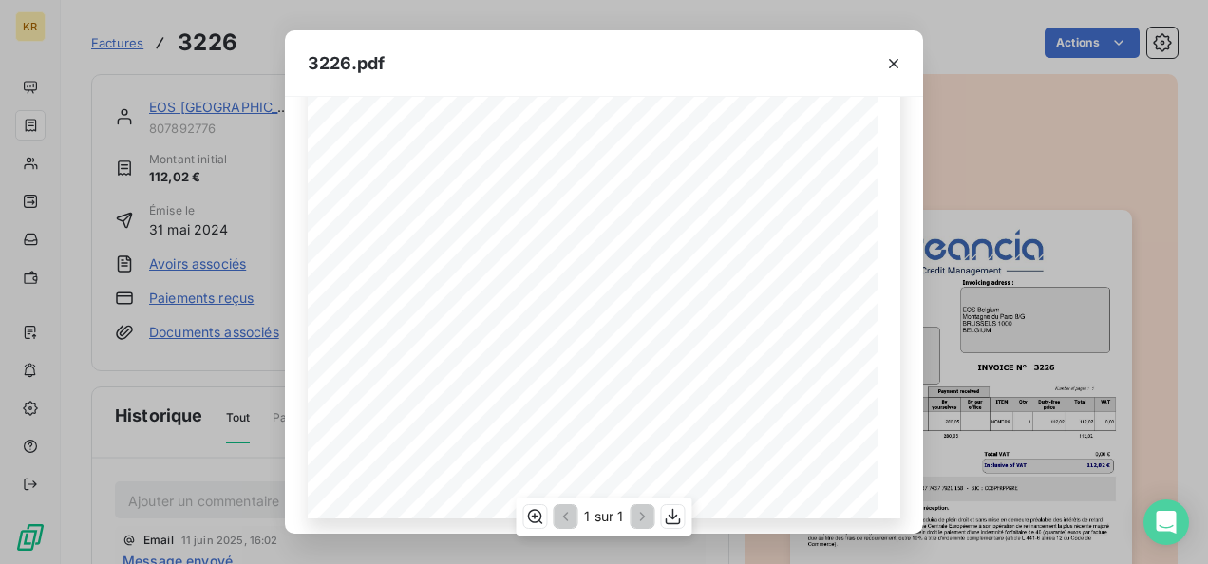
scroll to position [408, 0]
click at [682, 522] on button "button" at bounding box center [673, 516] width 23 height 23
